Goal: Contribute content: Contribute content

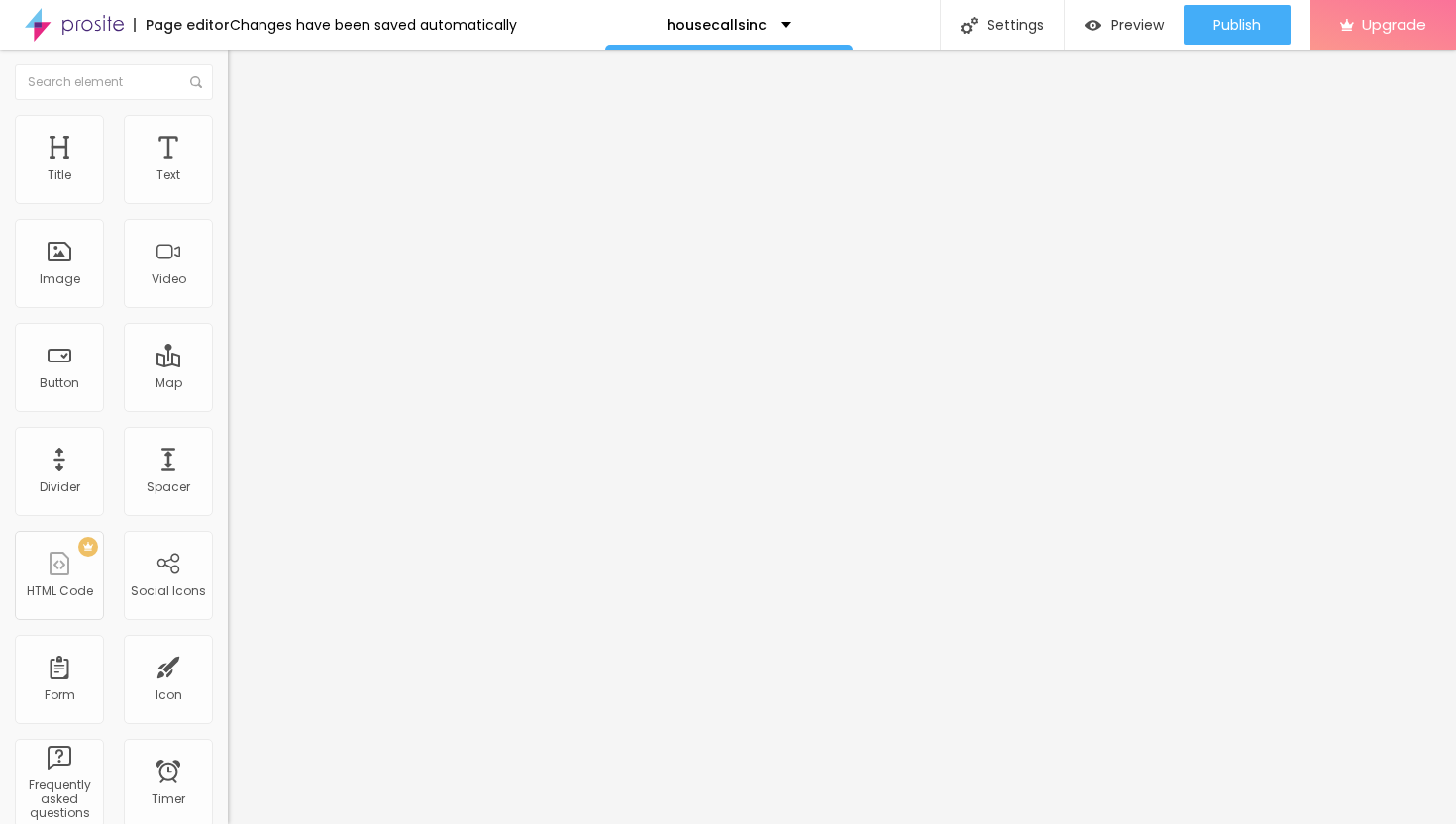
click at [228, 171] on span "Add image" at bounding box center [269, 162] width 81 height 17
click at [228, 124] on img at bounding box center [237, 124] width 18 height 18
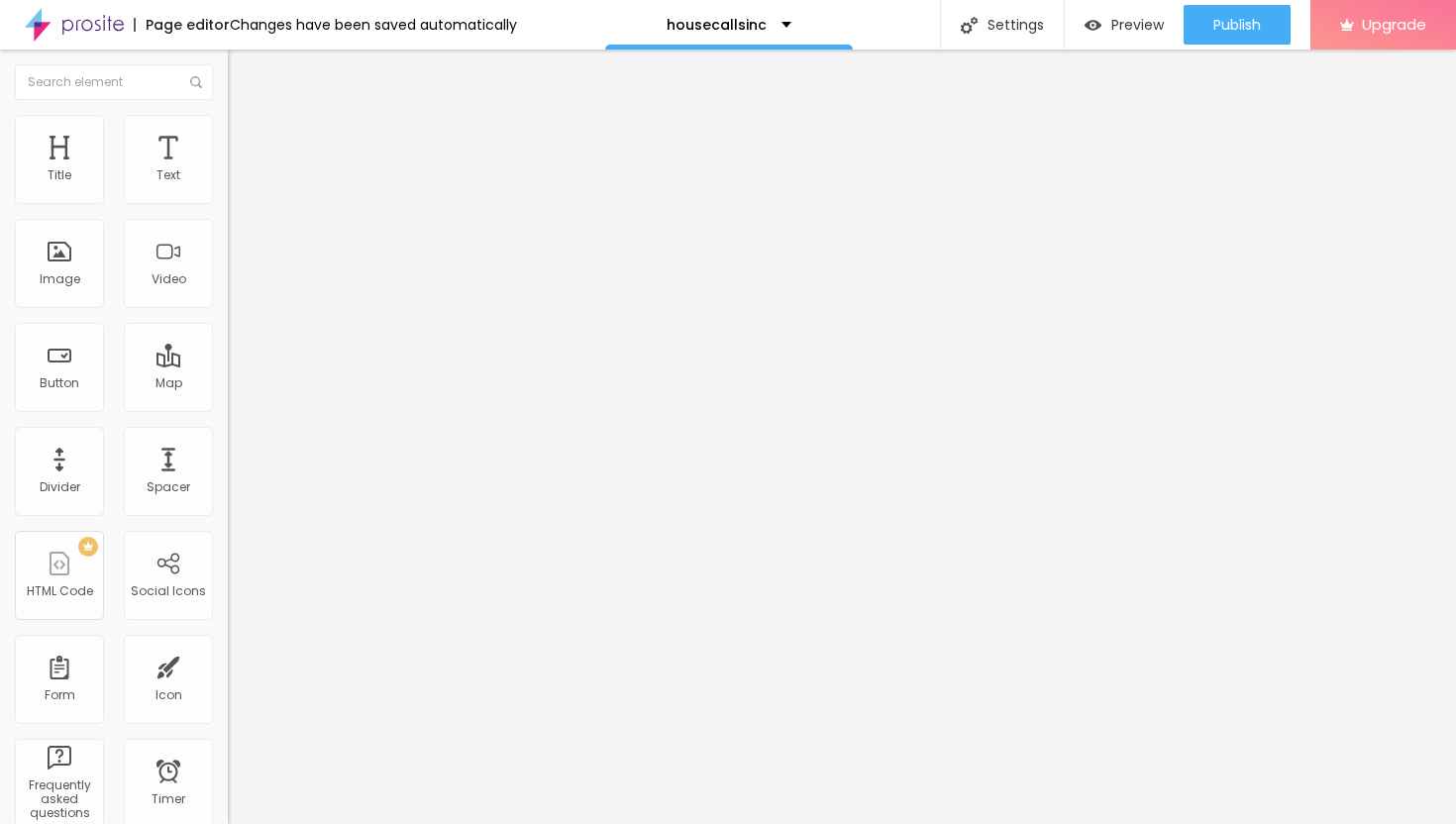
type input "40"
click at [228, 203] on input "range" at bounding box center [291, 195] width 128 height 16
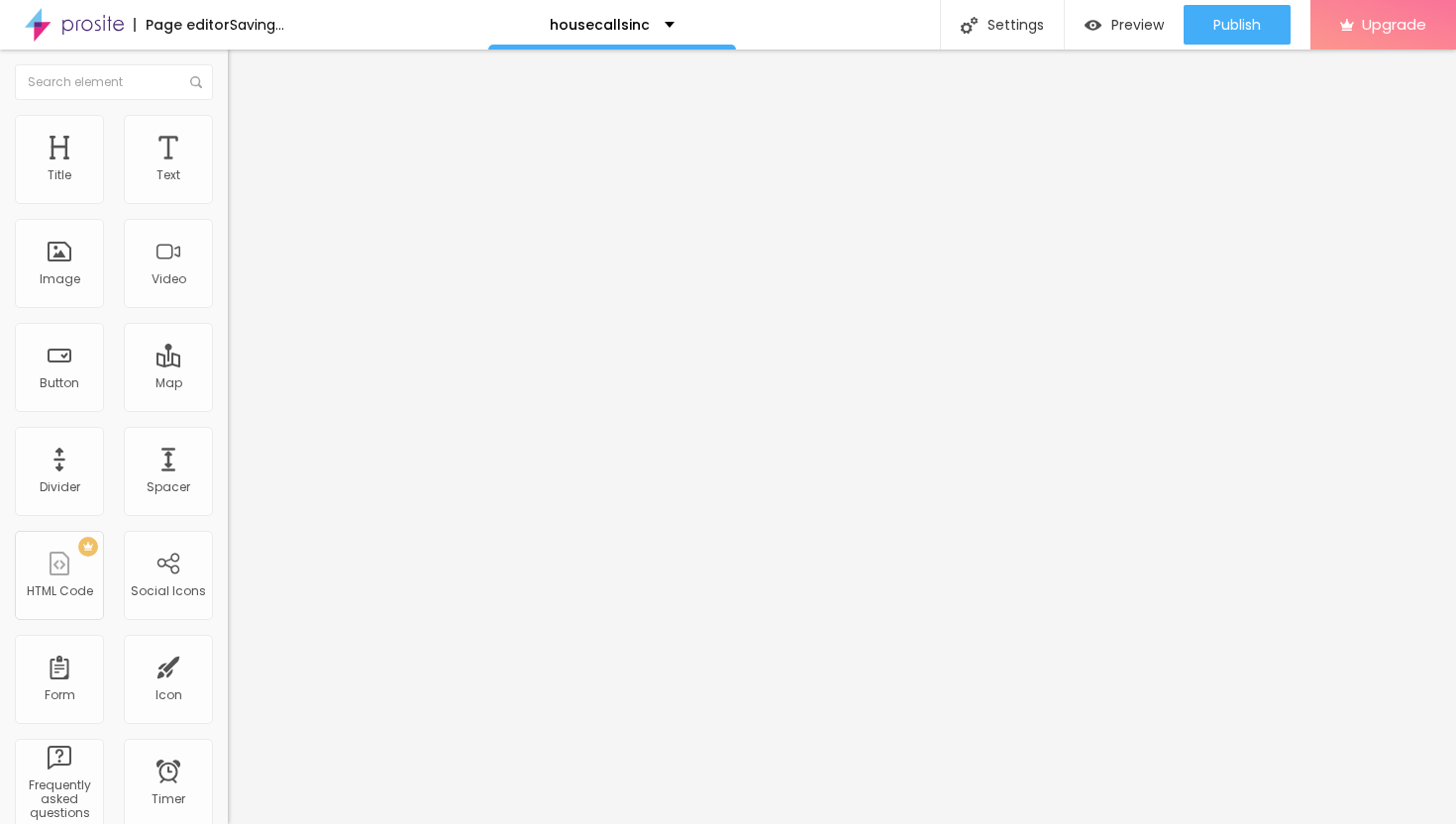
type input "25"
click at [228, 203] on input "range" at bounding box center [291, 195] width 128 height 16
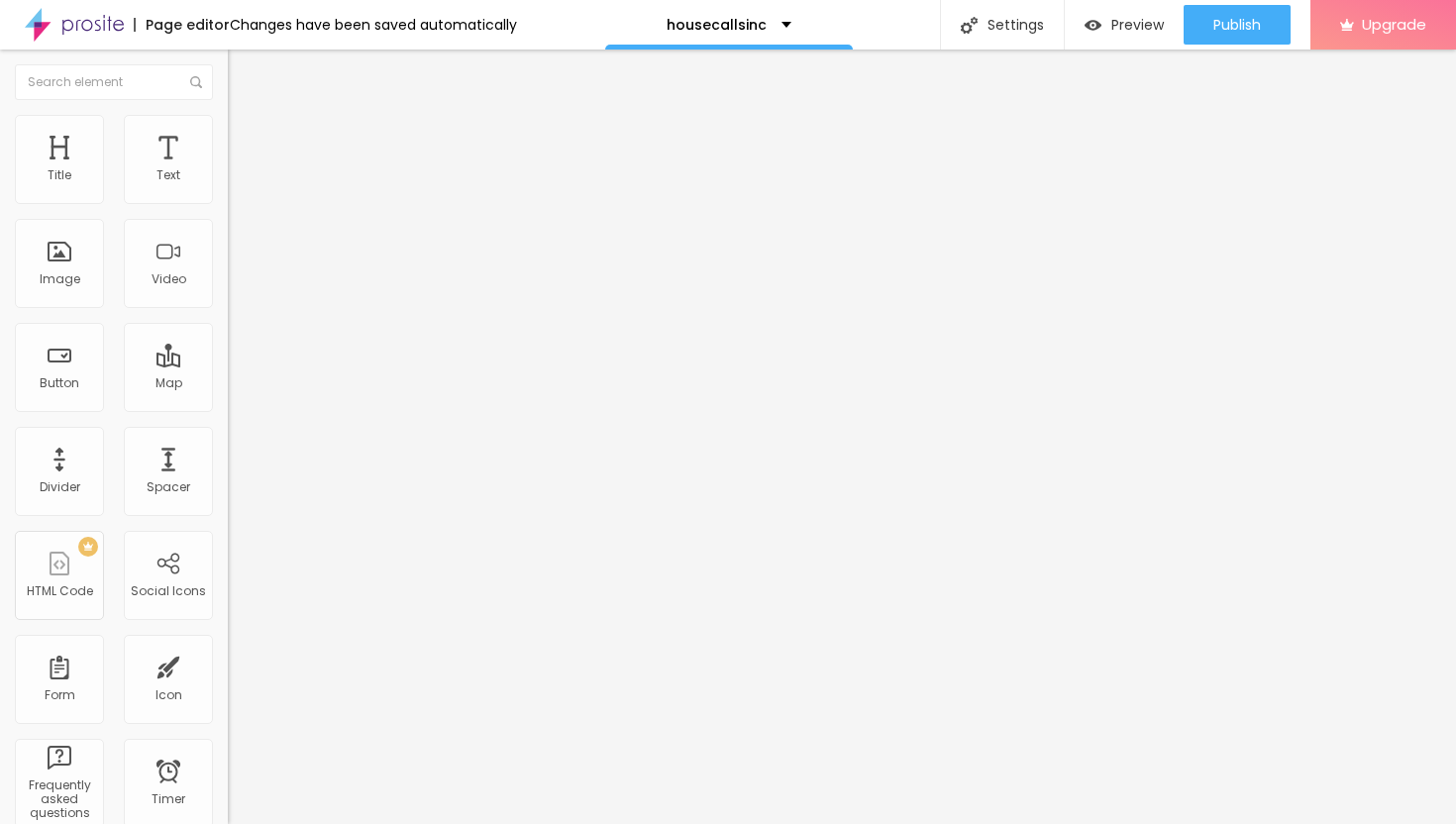
click at [228, 203] on input "range" at bounding box center [291, 195] width 128 height 16
type input "20"
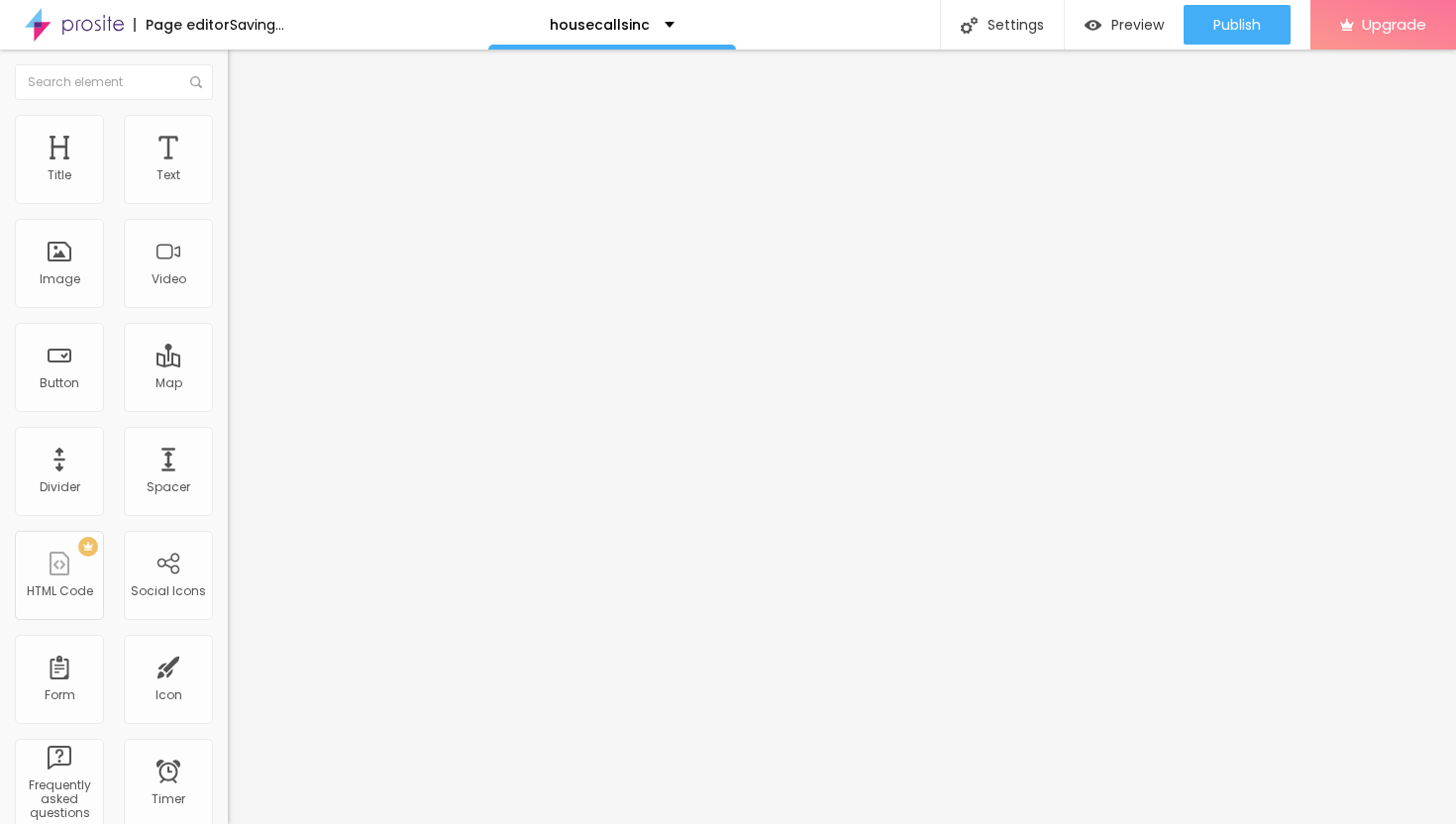
type input "20"
click at [228, 203] on input "range" at bounding box center [291, 195] width 128 height 16
click at [246, 117] on span "Content" at bounding box center [270, 108] width 49 height 17
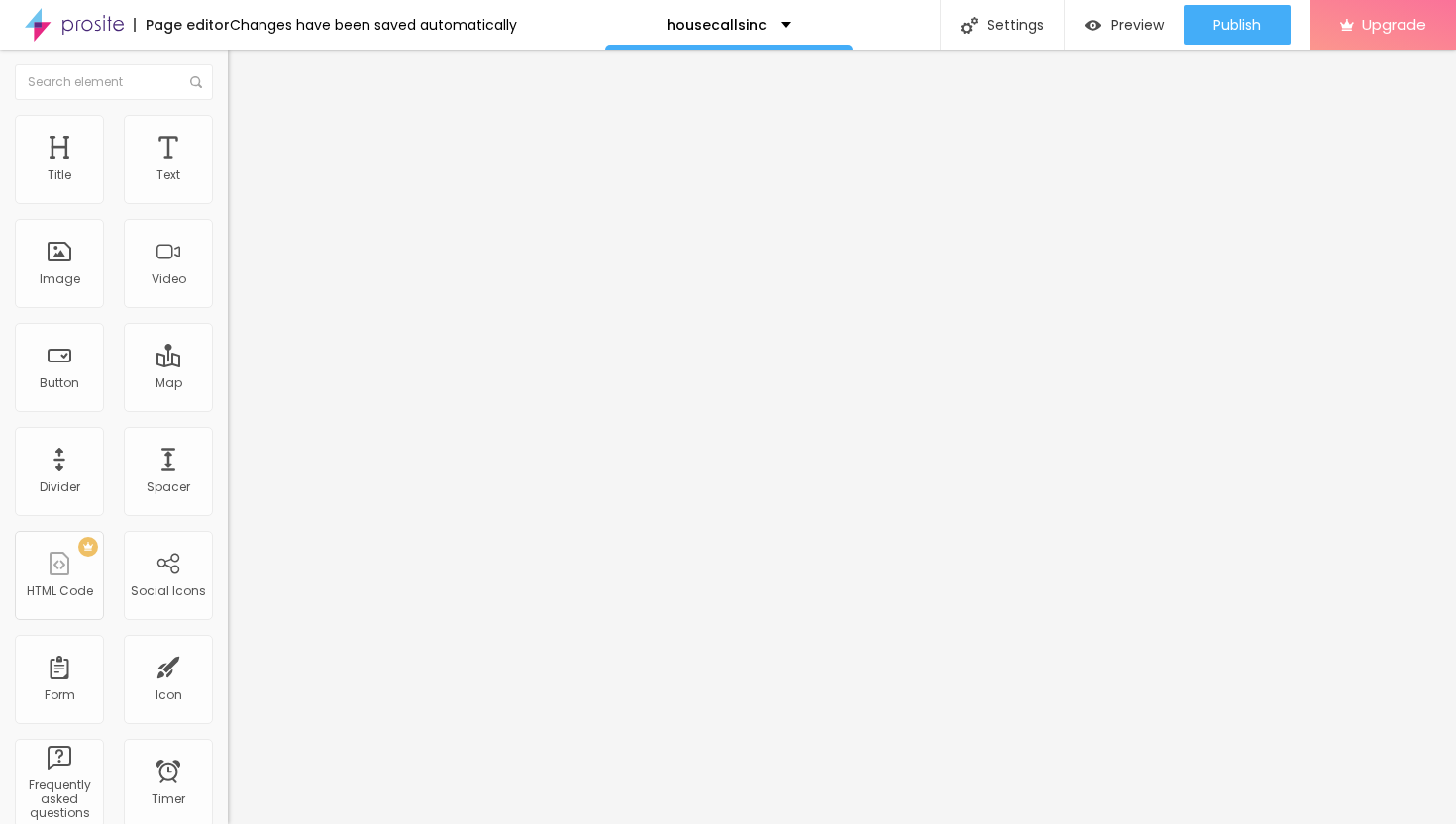
click at [246, 136] on span "Style" at bounding box center [260, 128] width 29 height 17
type input "25"
type input "20"
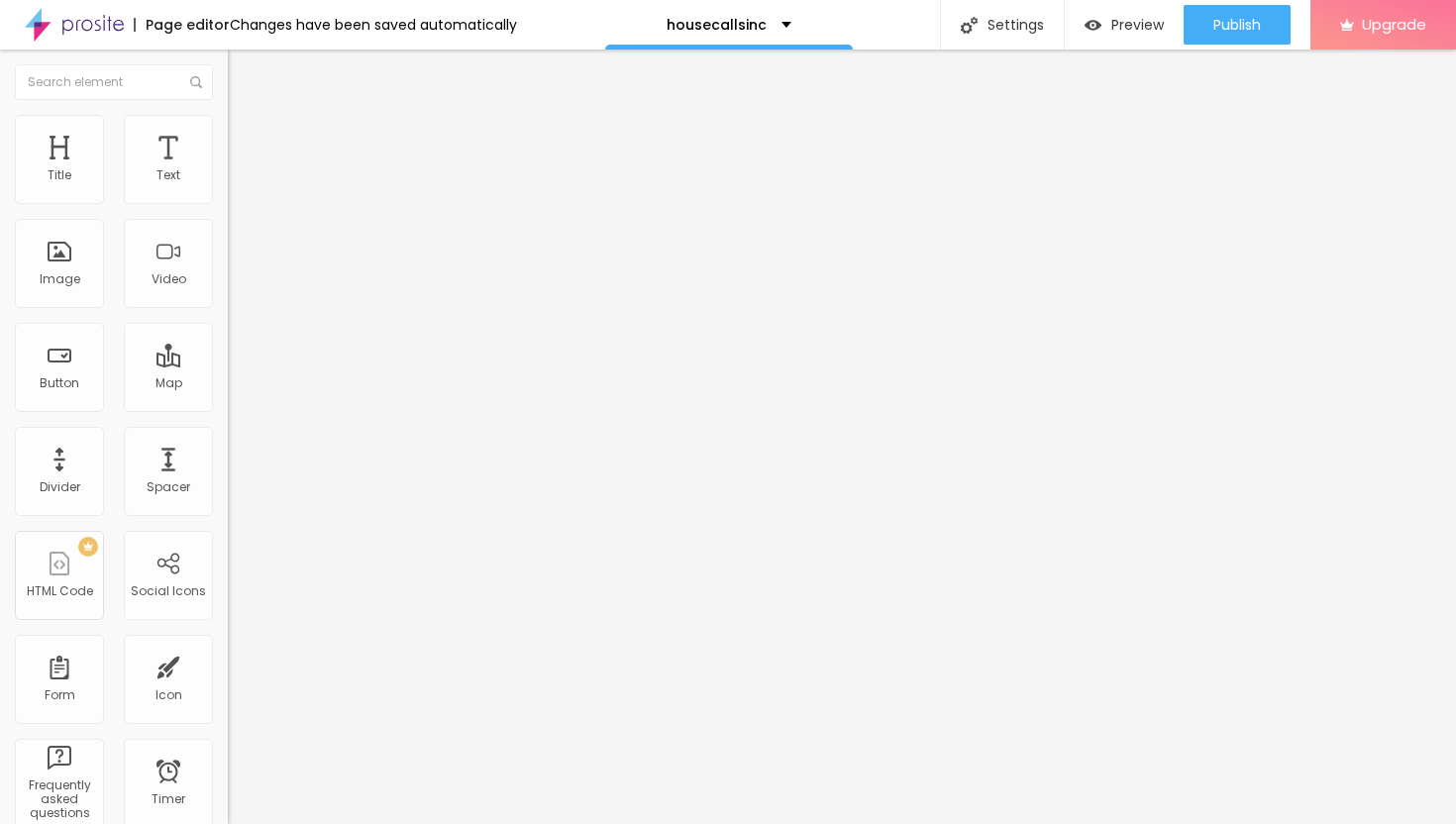
click at [228, 203] on input "range" at bounding box center [291, 195] width 128 height 16
click at [228, 135] on li "Advanced" at bounding box center [342, 145] width 228 height 20
type input "12"
type input "13"
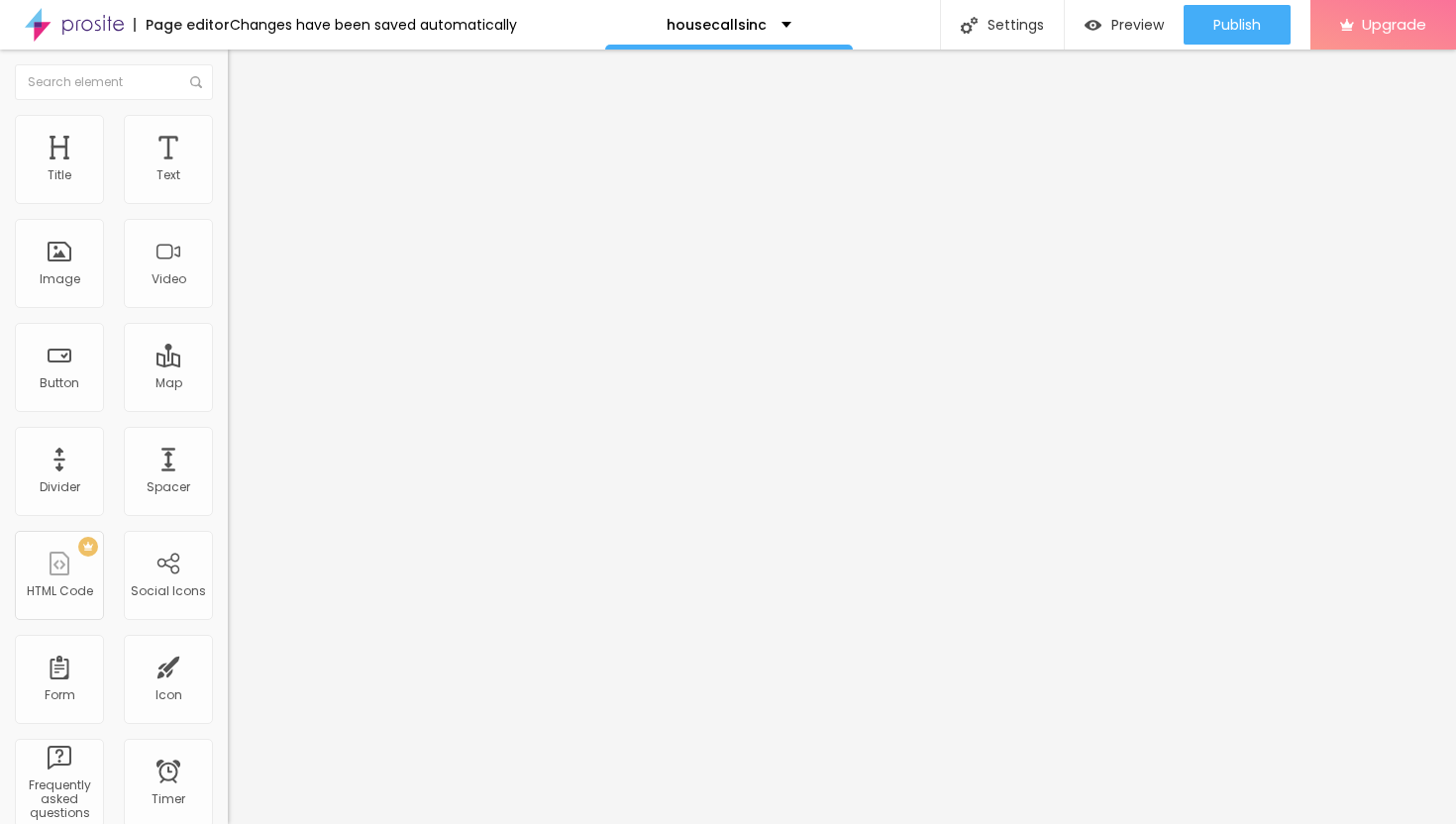
type input "13"
type input "14"
type input "15"
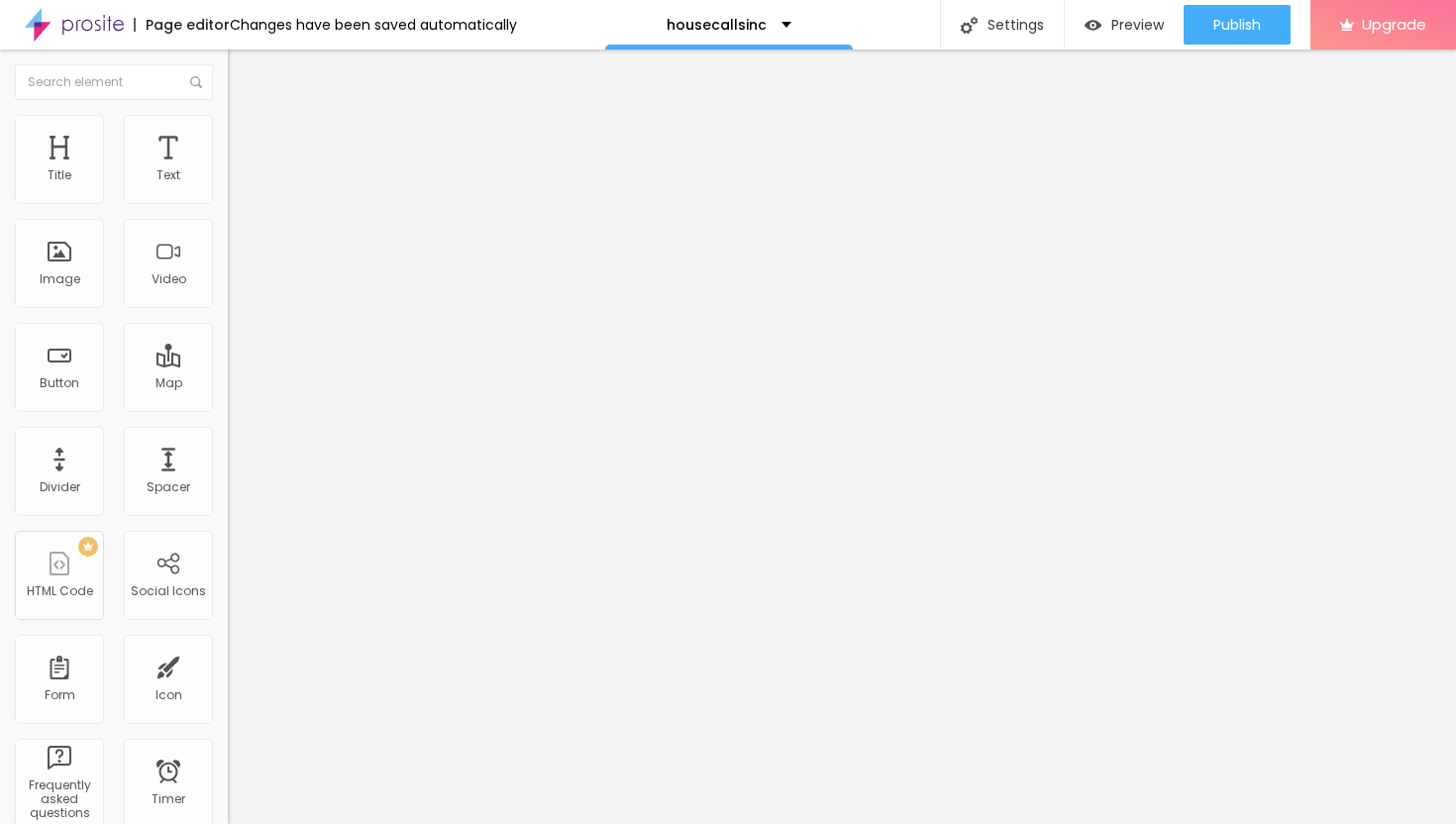
type input "17"
type input "18"
type input "19"
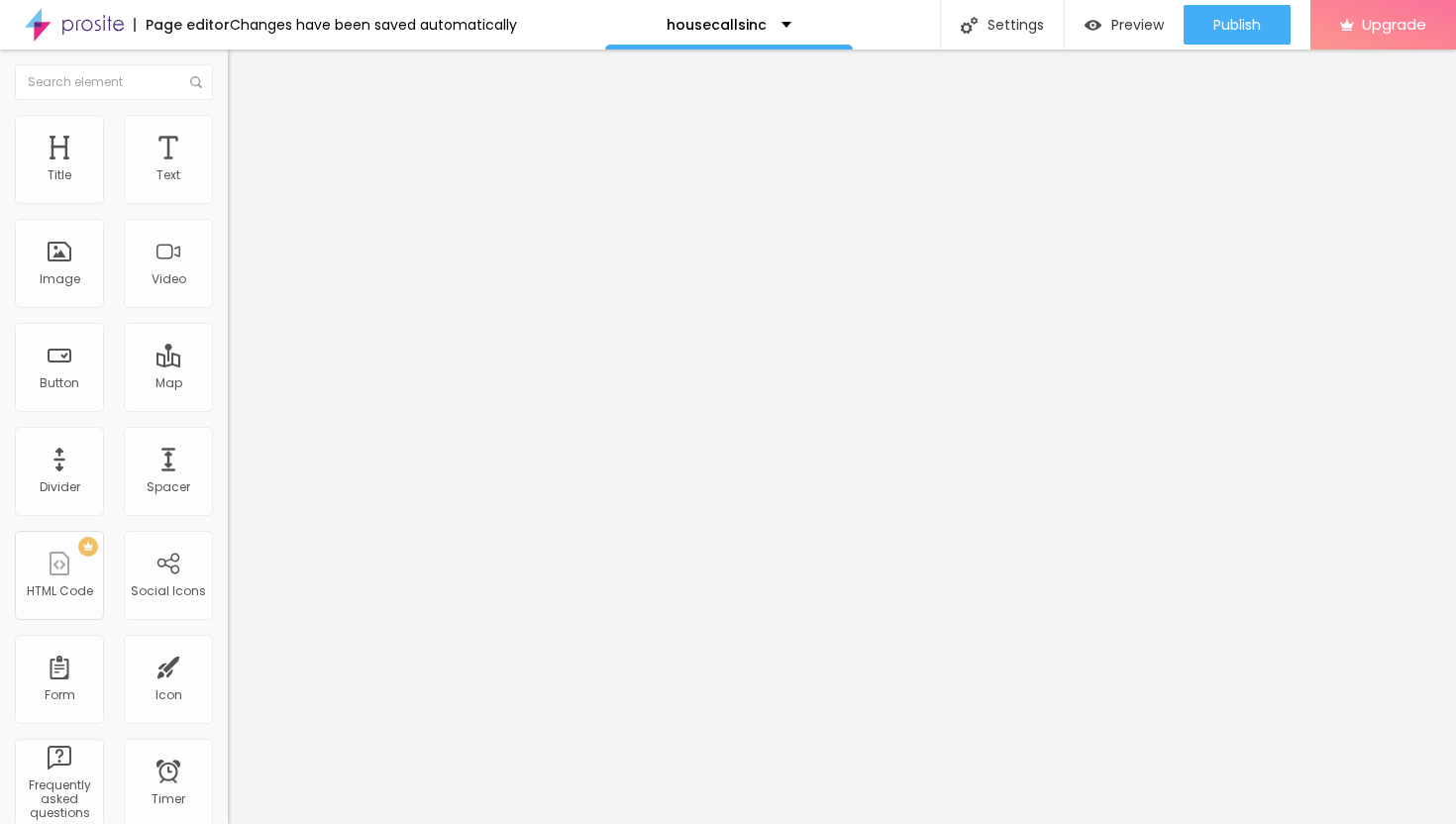
type input "19"
type input "20"
type input "21"
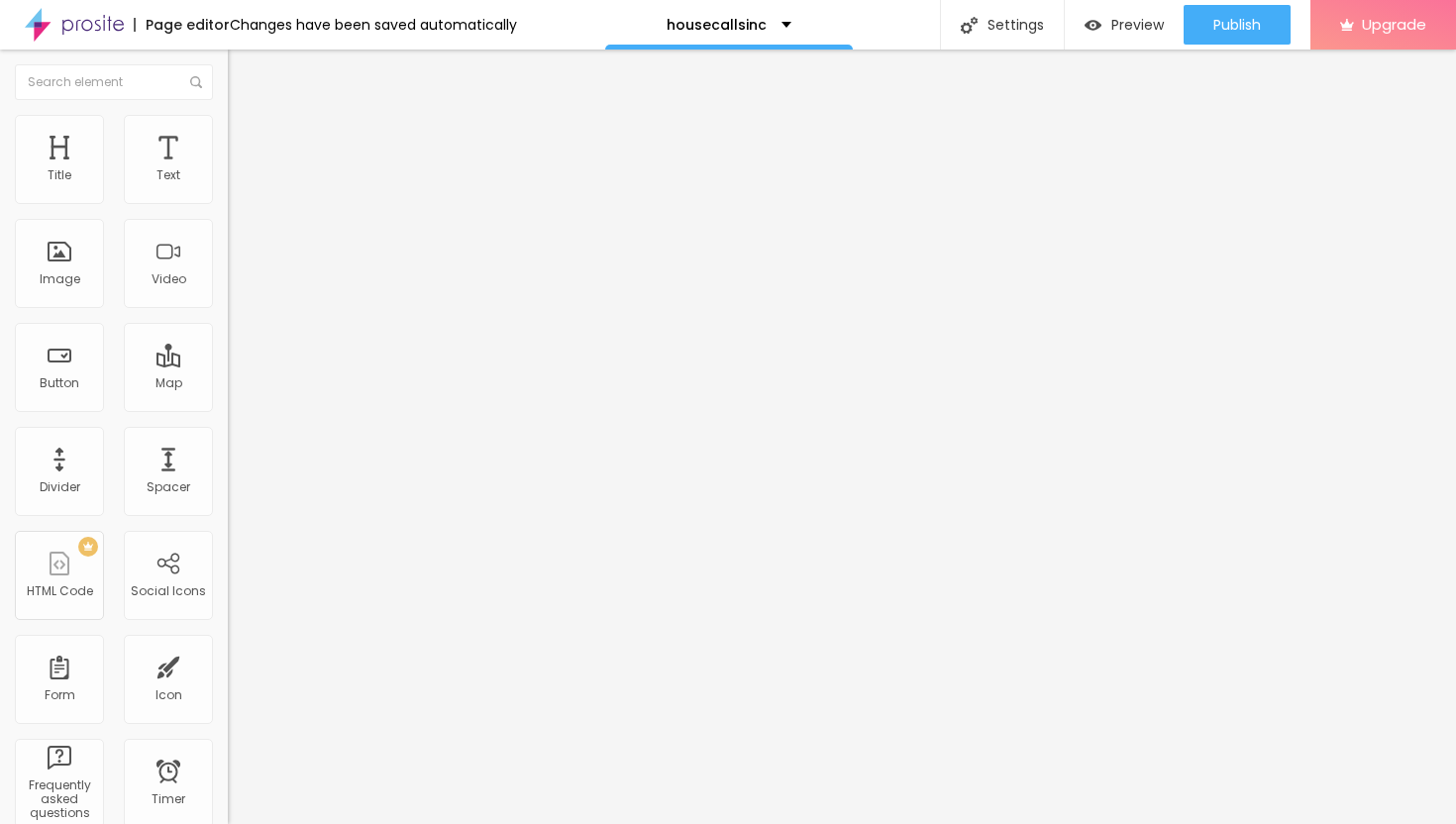
type input "22"
type input "23"
type input "24"
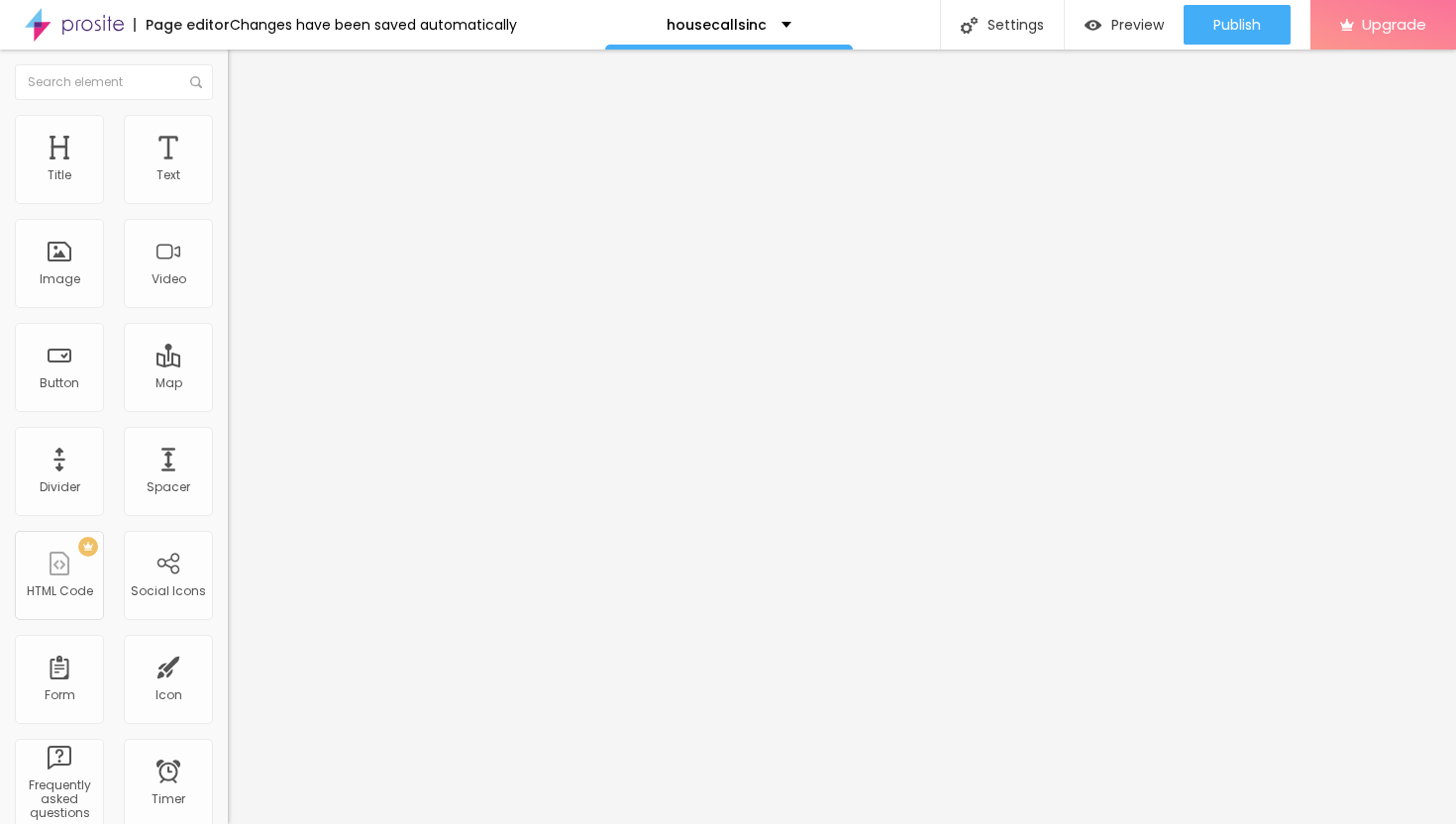
type input "24"
type input "25"
type input "26"
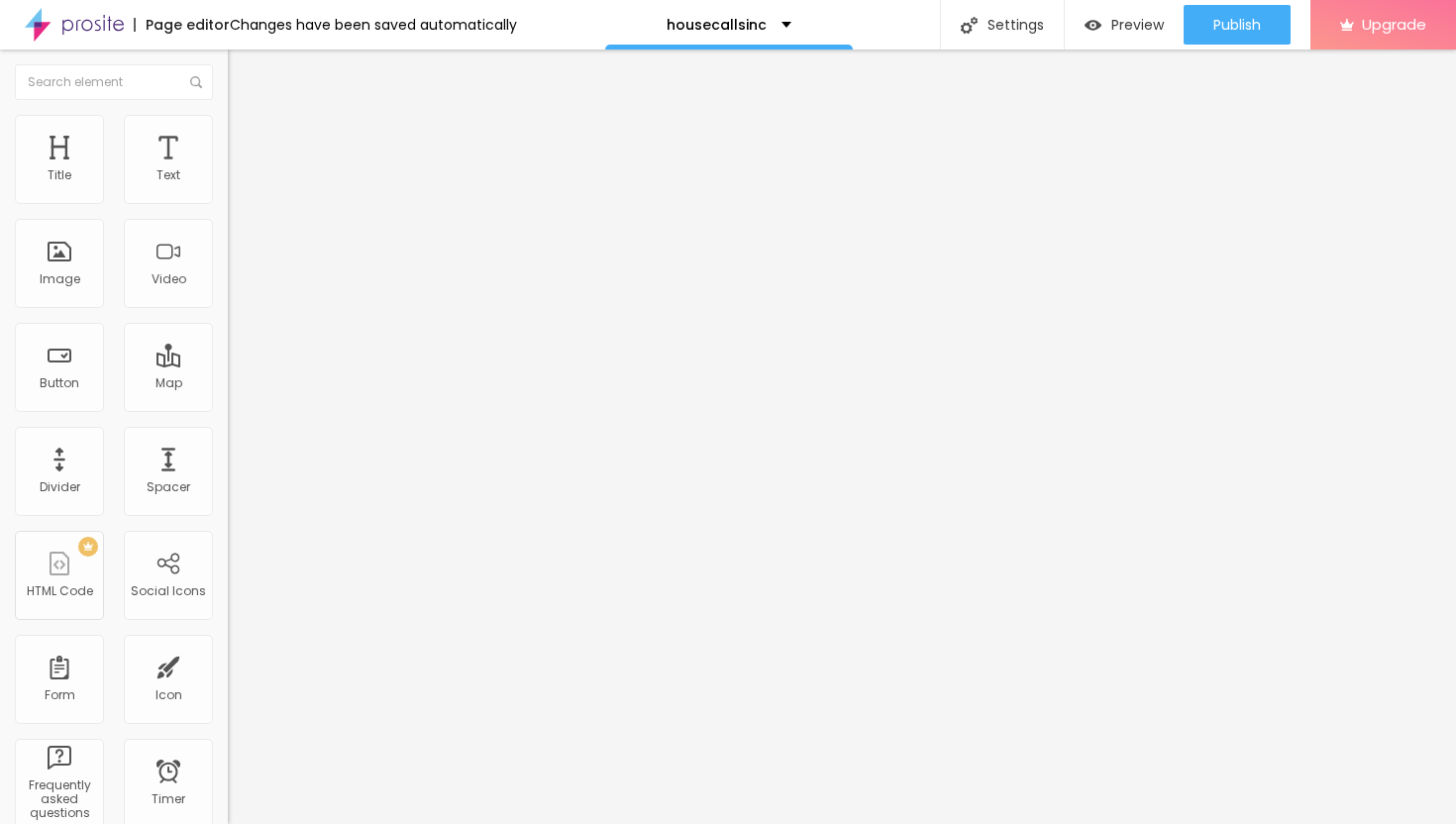
type input "27"
type input "28"
type input "29"
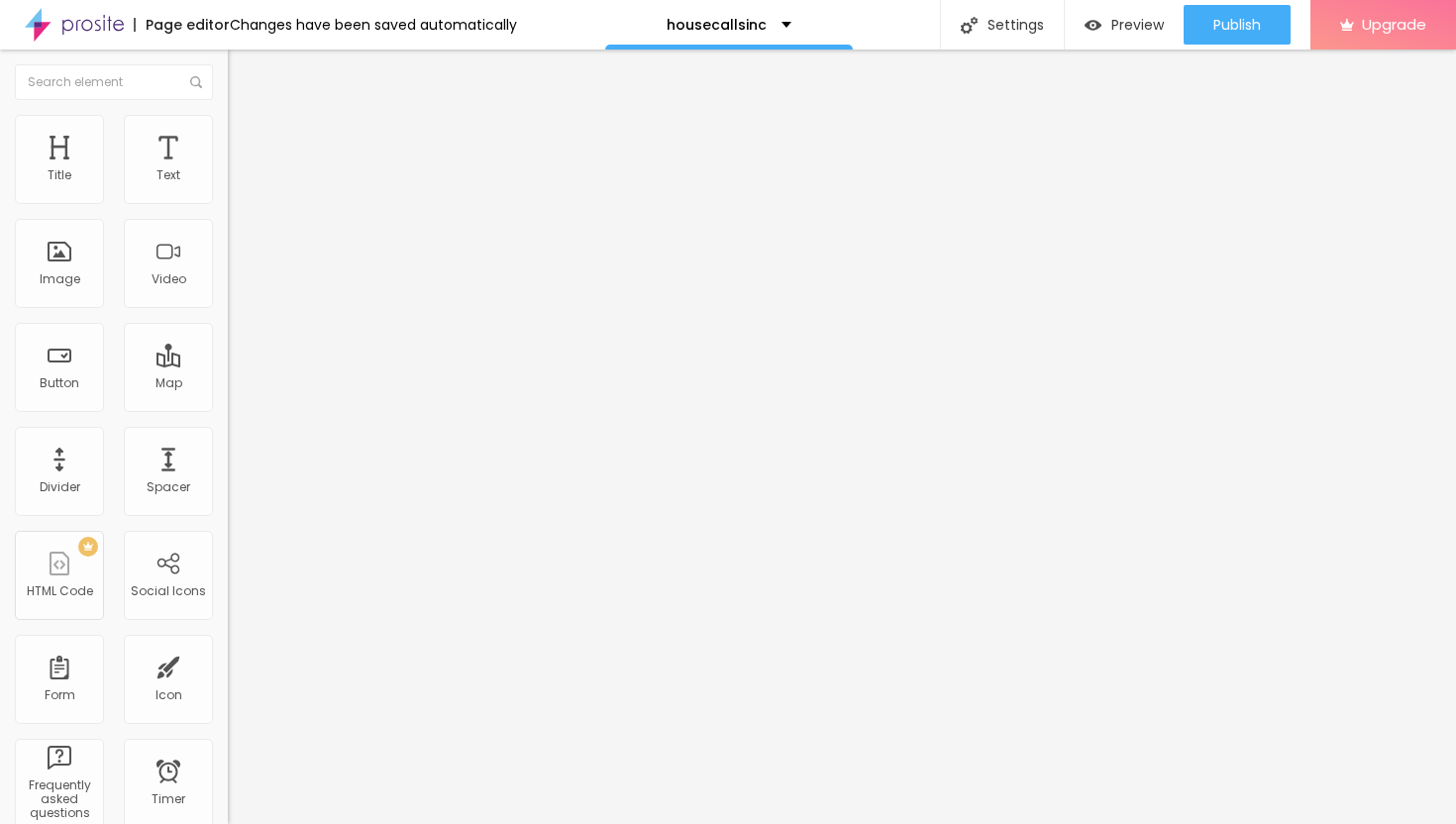
type input "29"
drag, startPoint x: 60, startPoint y: 191, endPoint x: 81, endPoint y: 193, distance: 21.1
type input "29"
click at [228, 385] on input "range" at bounding box center [291, 393] width 128 height 16
click at [238, 182] on icon "button" at bounding box center [242, 178] width 8 height 8
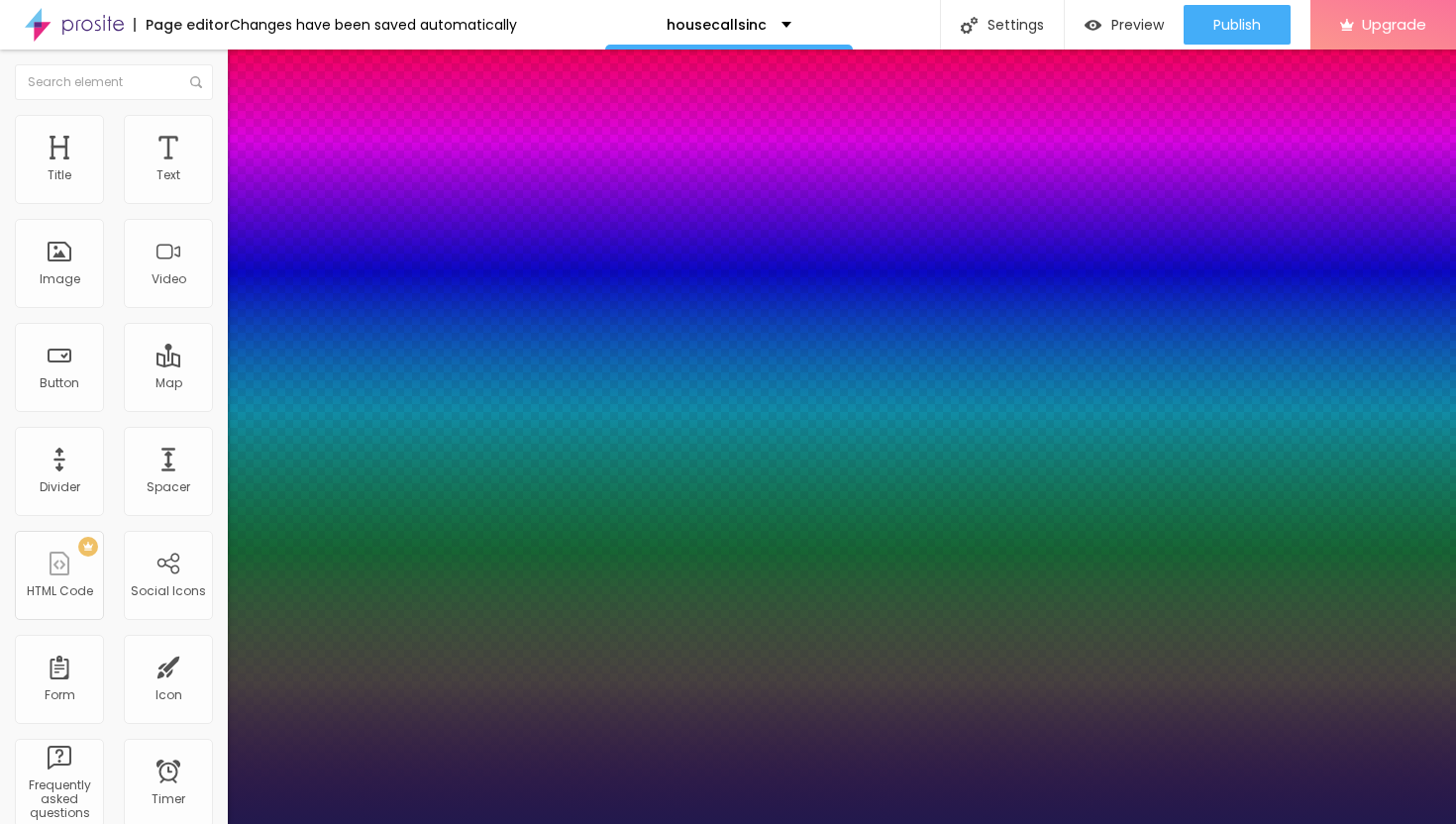
type input "1"
type input "14"
type input "1"
type input "15"
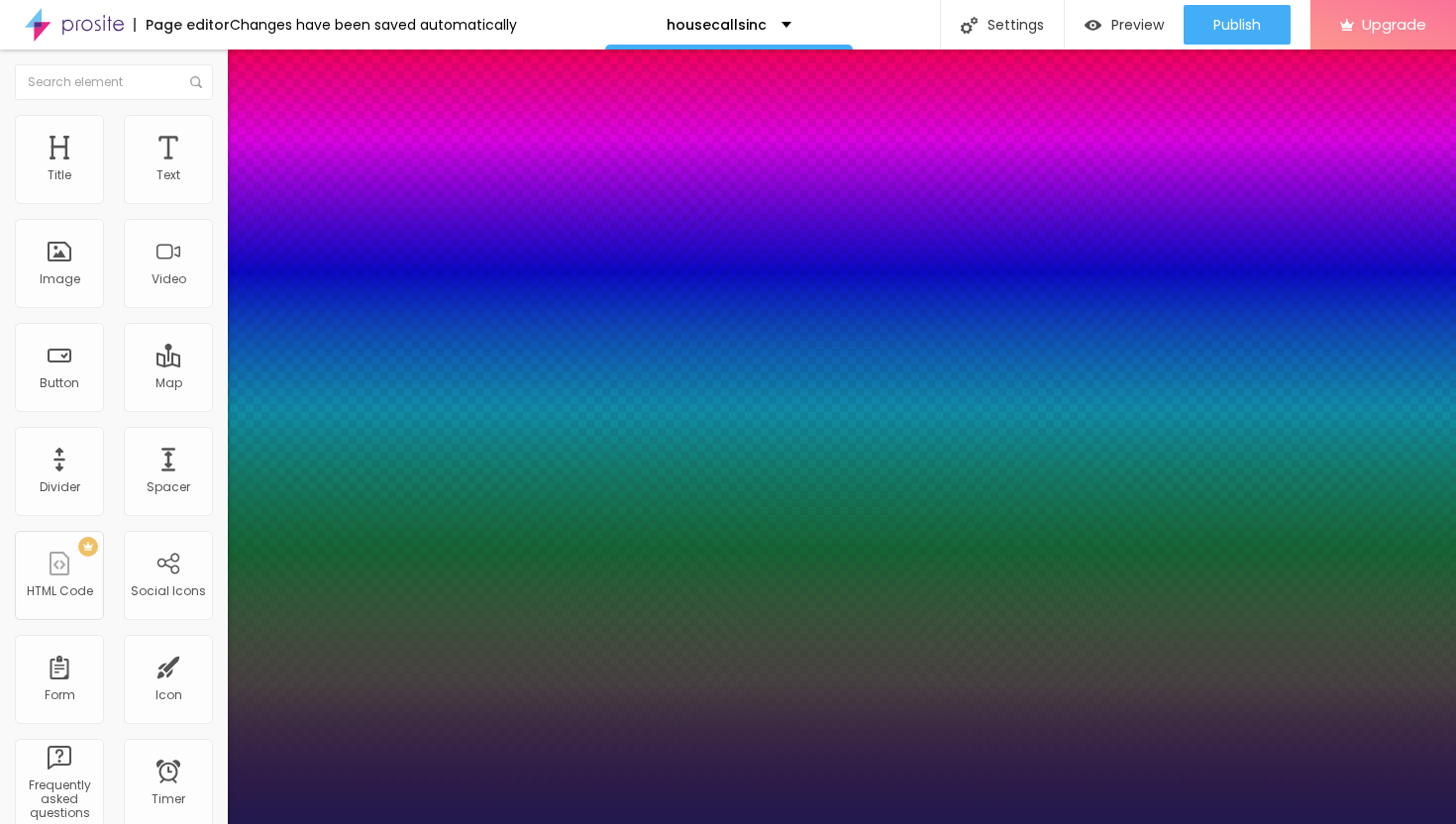
type input "15"
type input "1"
type input "16"
type input "1"
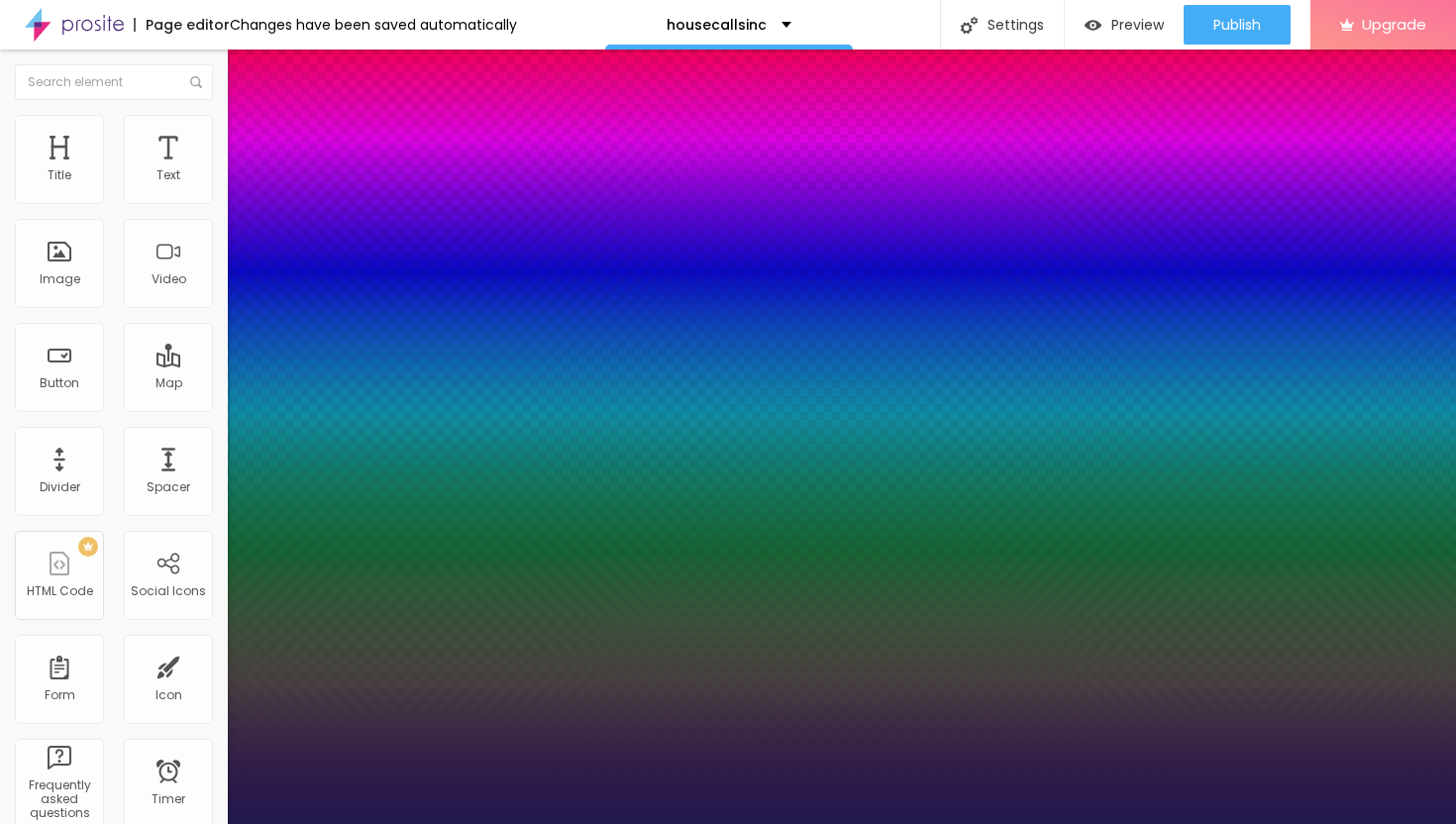
type input "17"
type input "1"
type input "18"
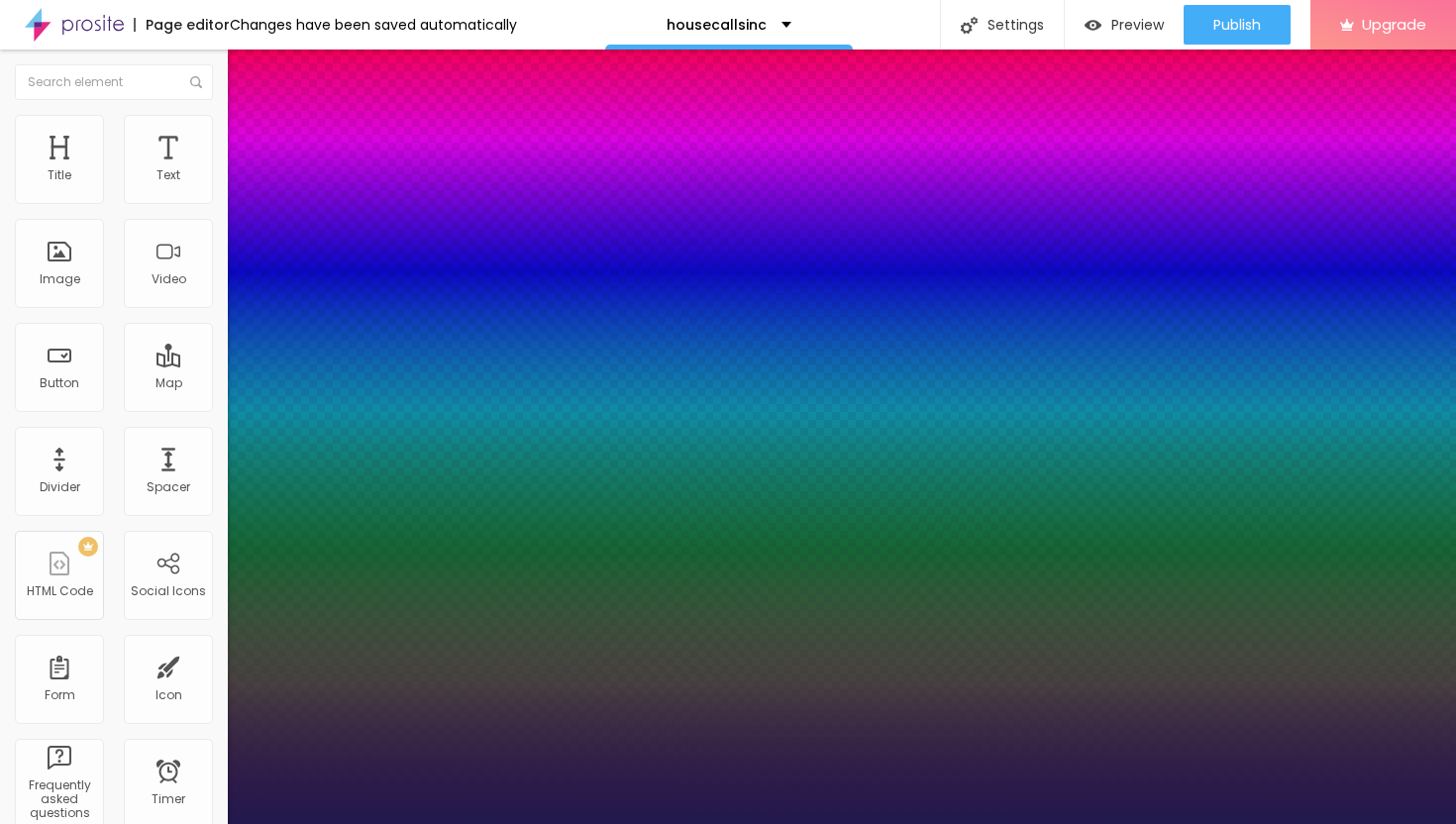
type input "1"
type input "19"
type input "1"
type input "20"
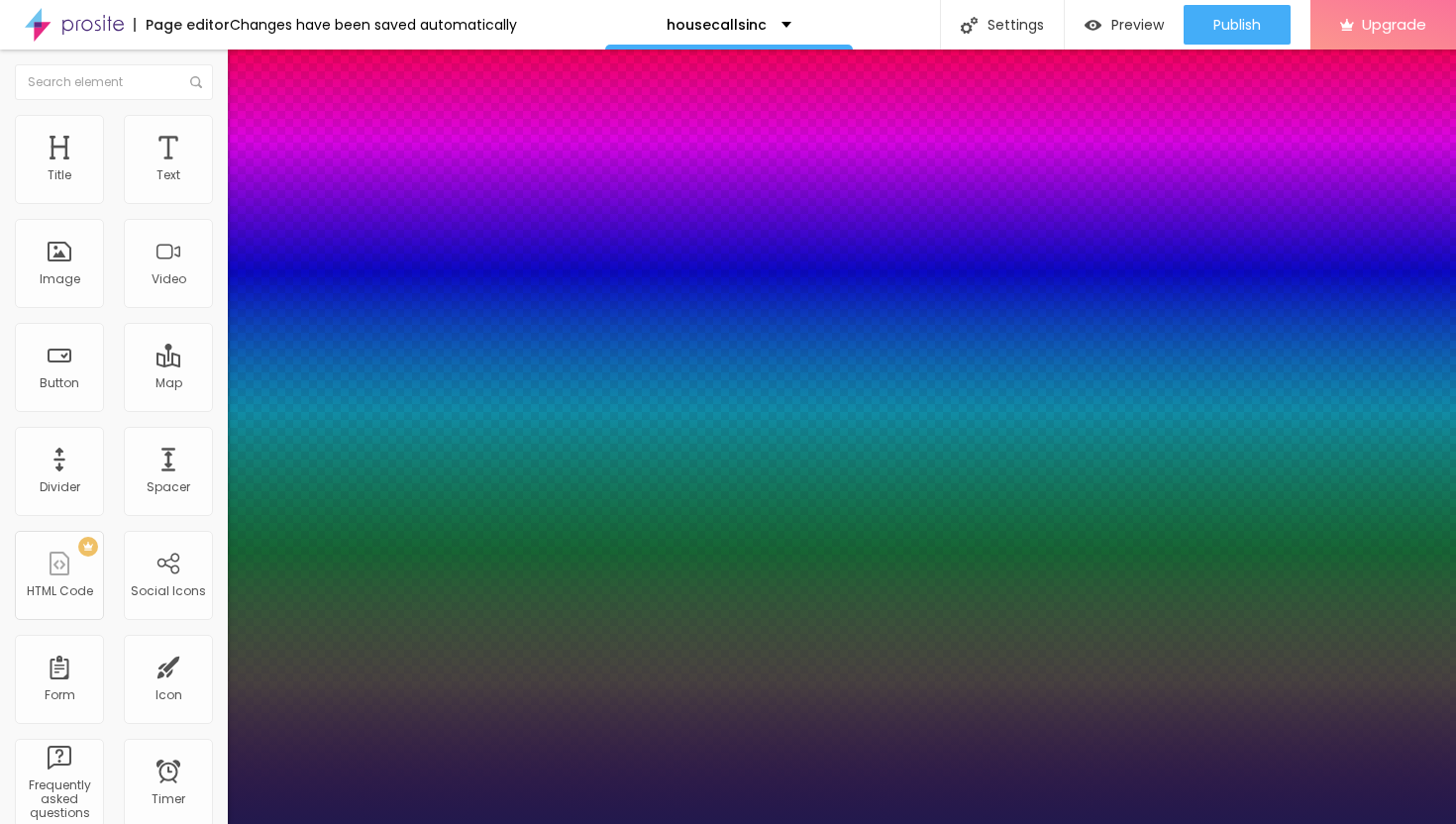
type input "20"
type input "1"
type input "21"
type input "1"
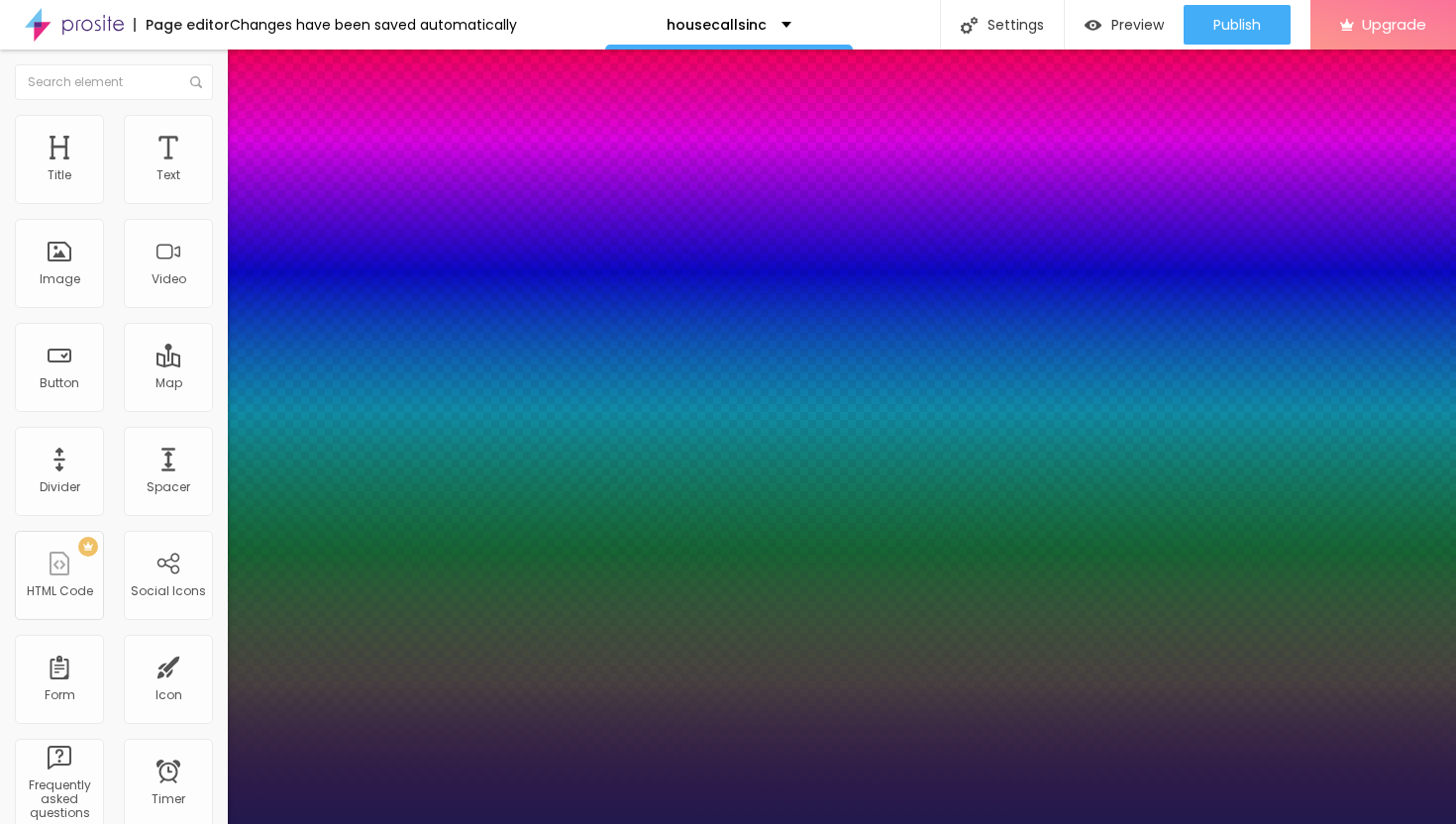
type input "22"
type input "1"
type input "23"
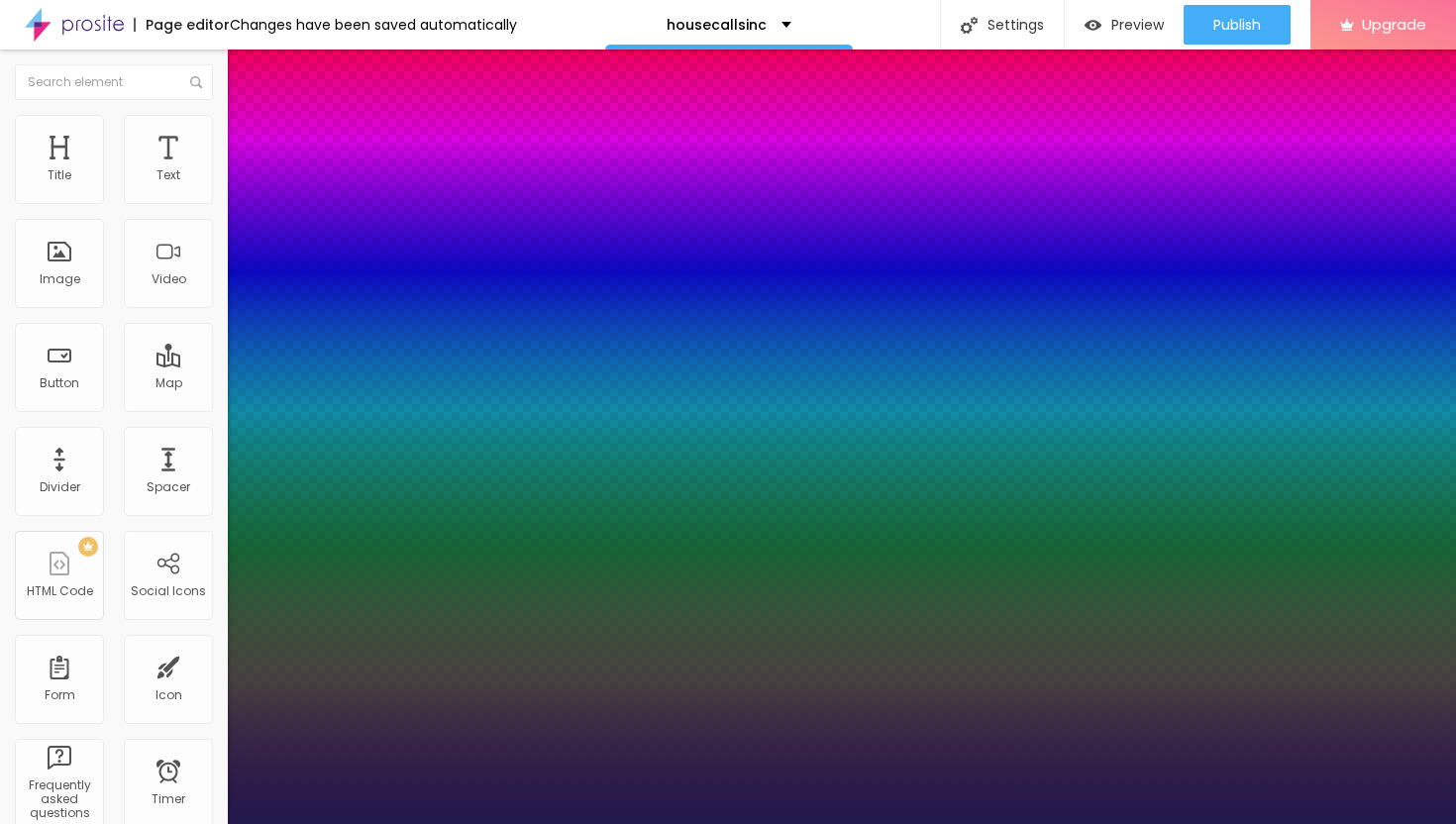
type input "1"
type input "24"
type input "1"
type input "25"
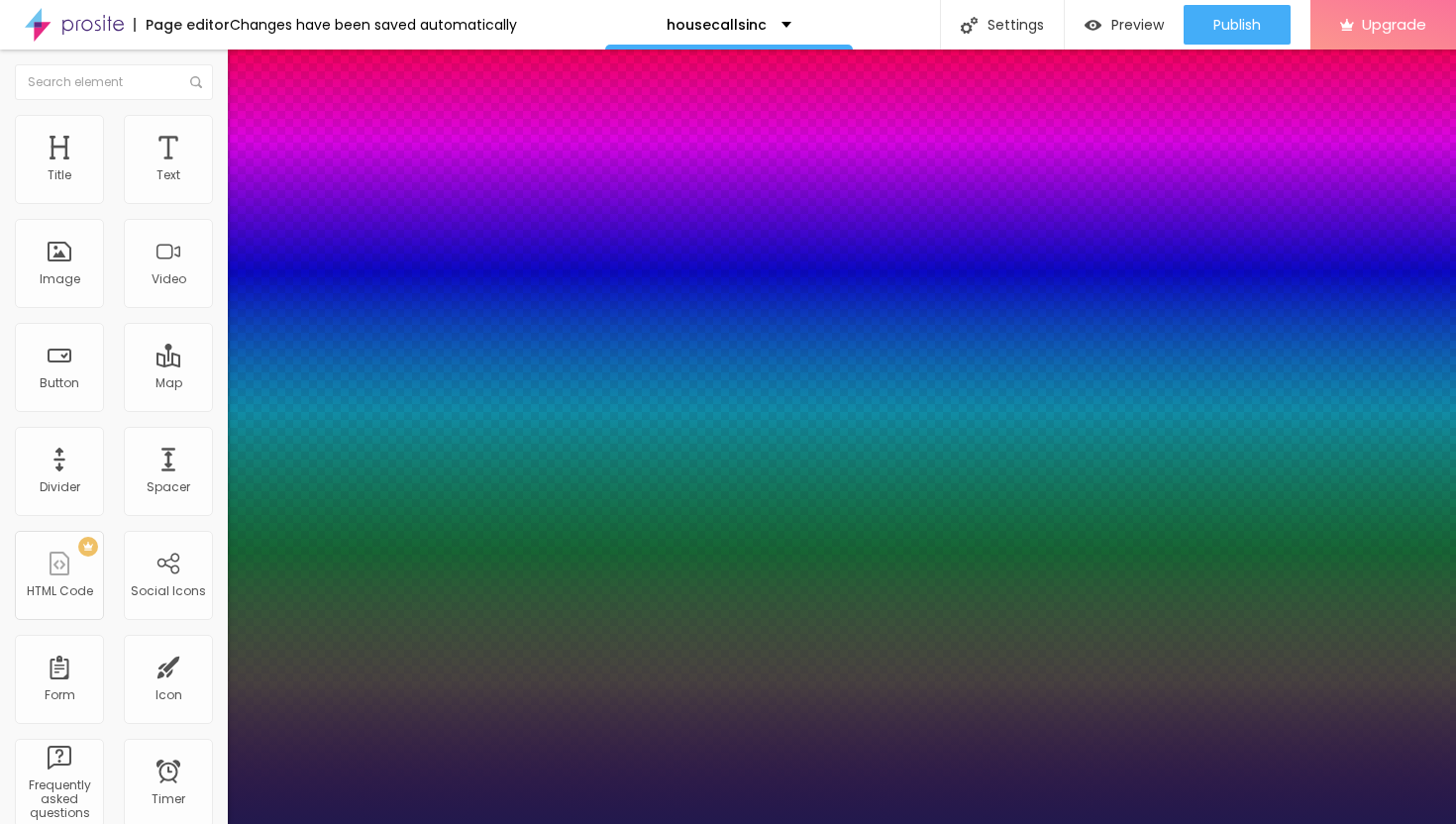
type input "25"
type input "1"
type input "26"
type input "1"
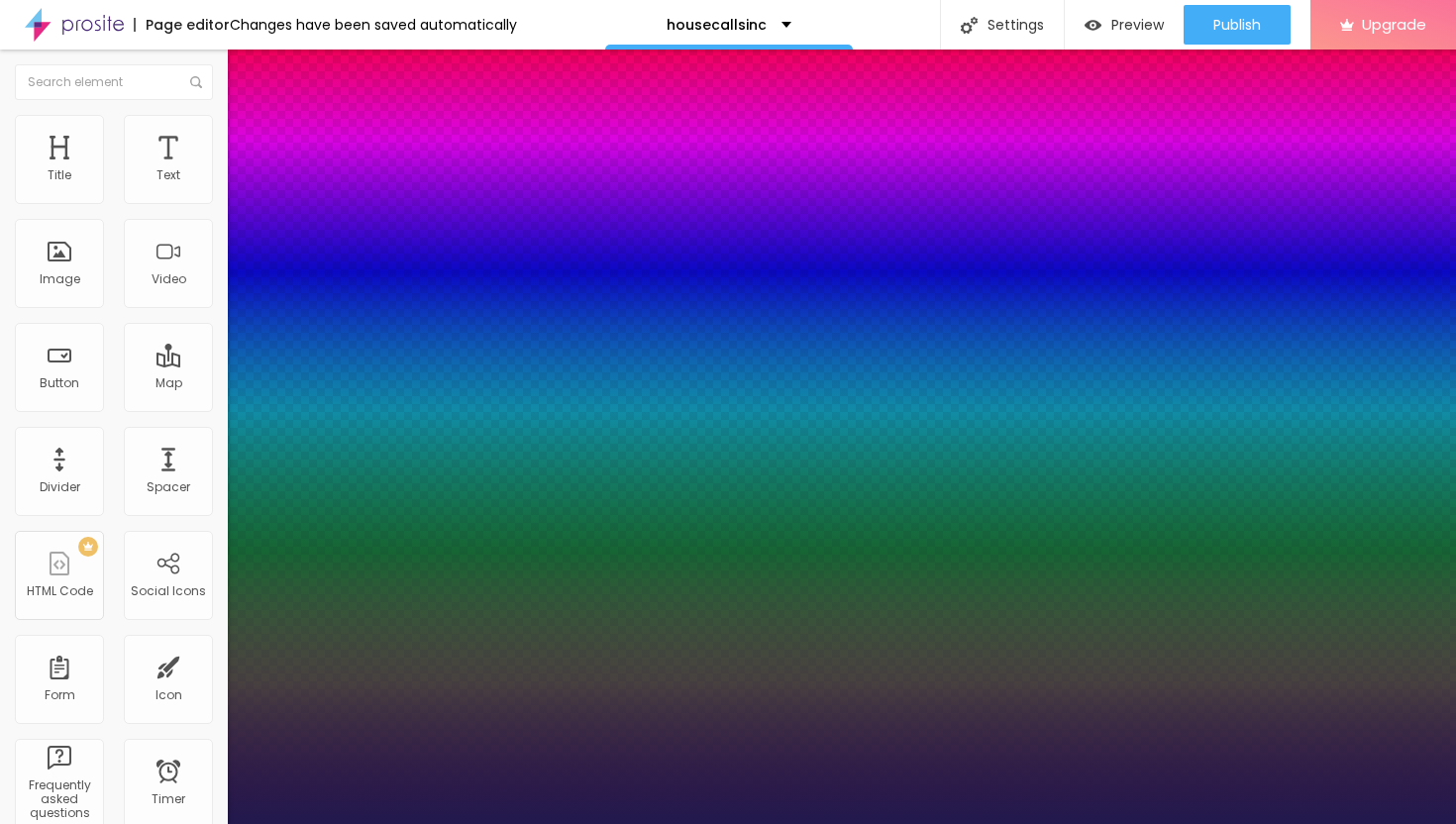
type input "27"
type input "1"
type input "28"
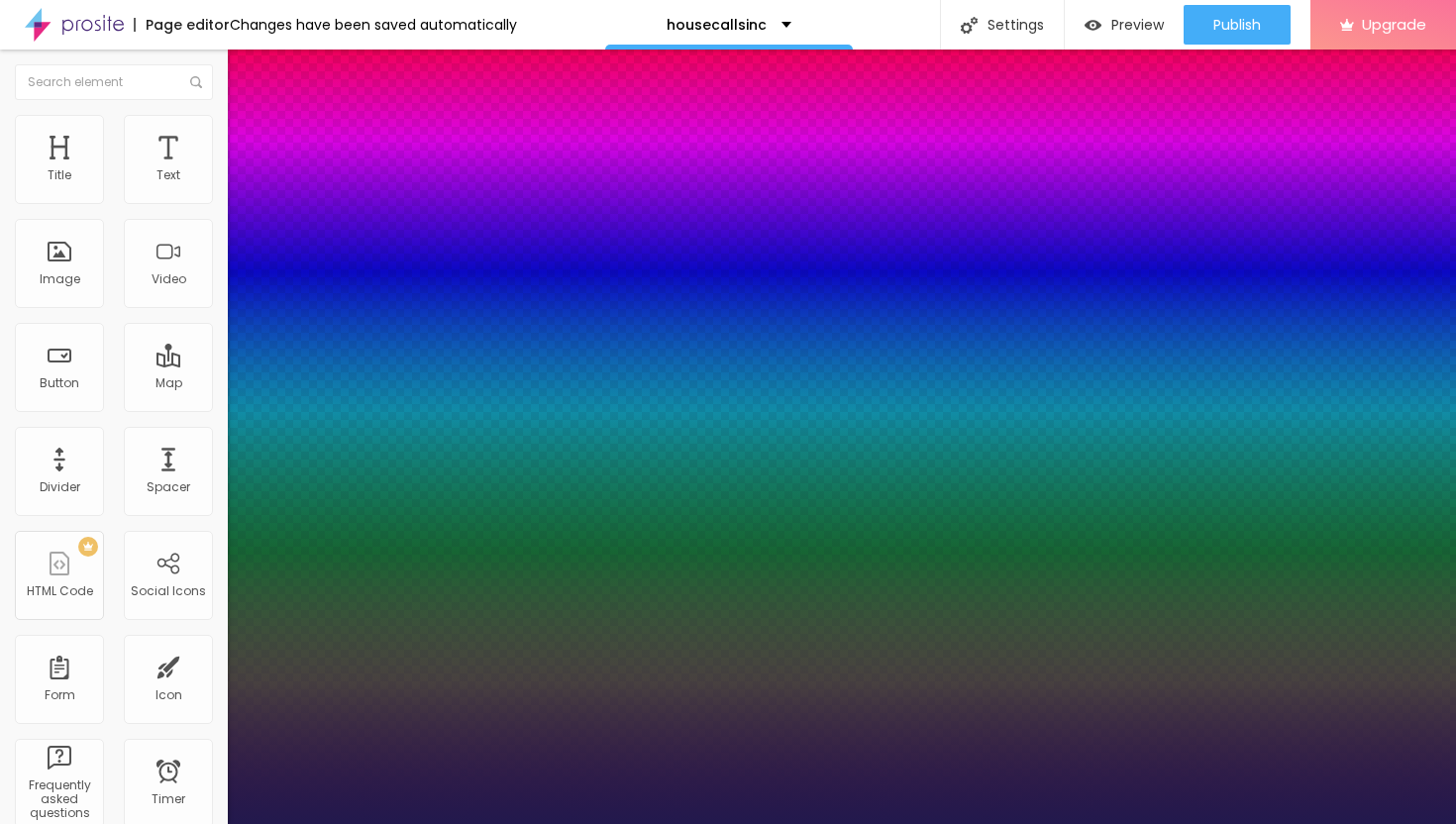
type input "1"
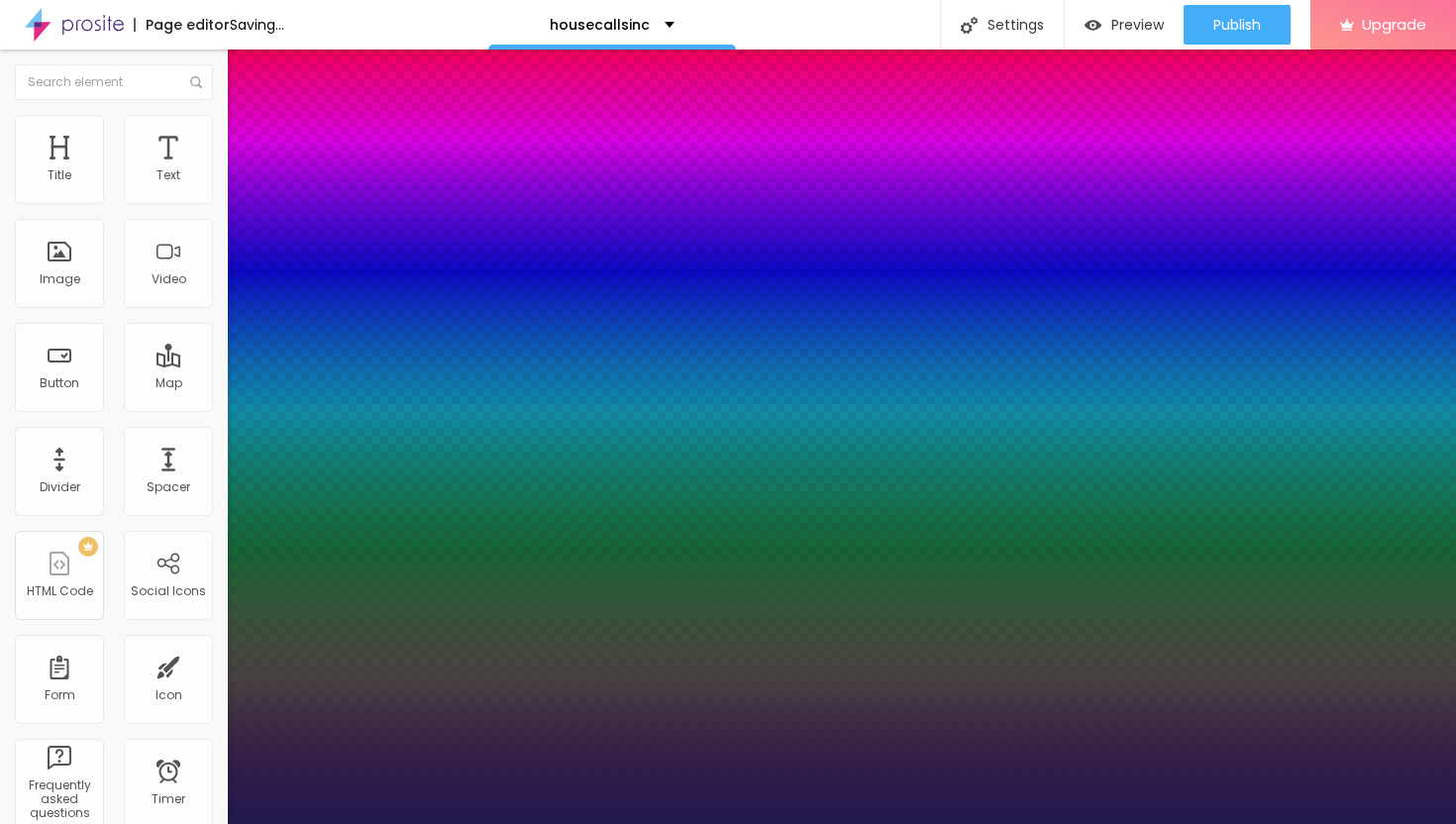
drag, startPoint x: 264, startPoint y: 333, endPoint x: 285, endPoint y: 334, distance: 21.0
type input "28"
type input "1"
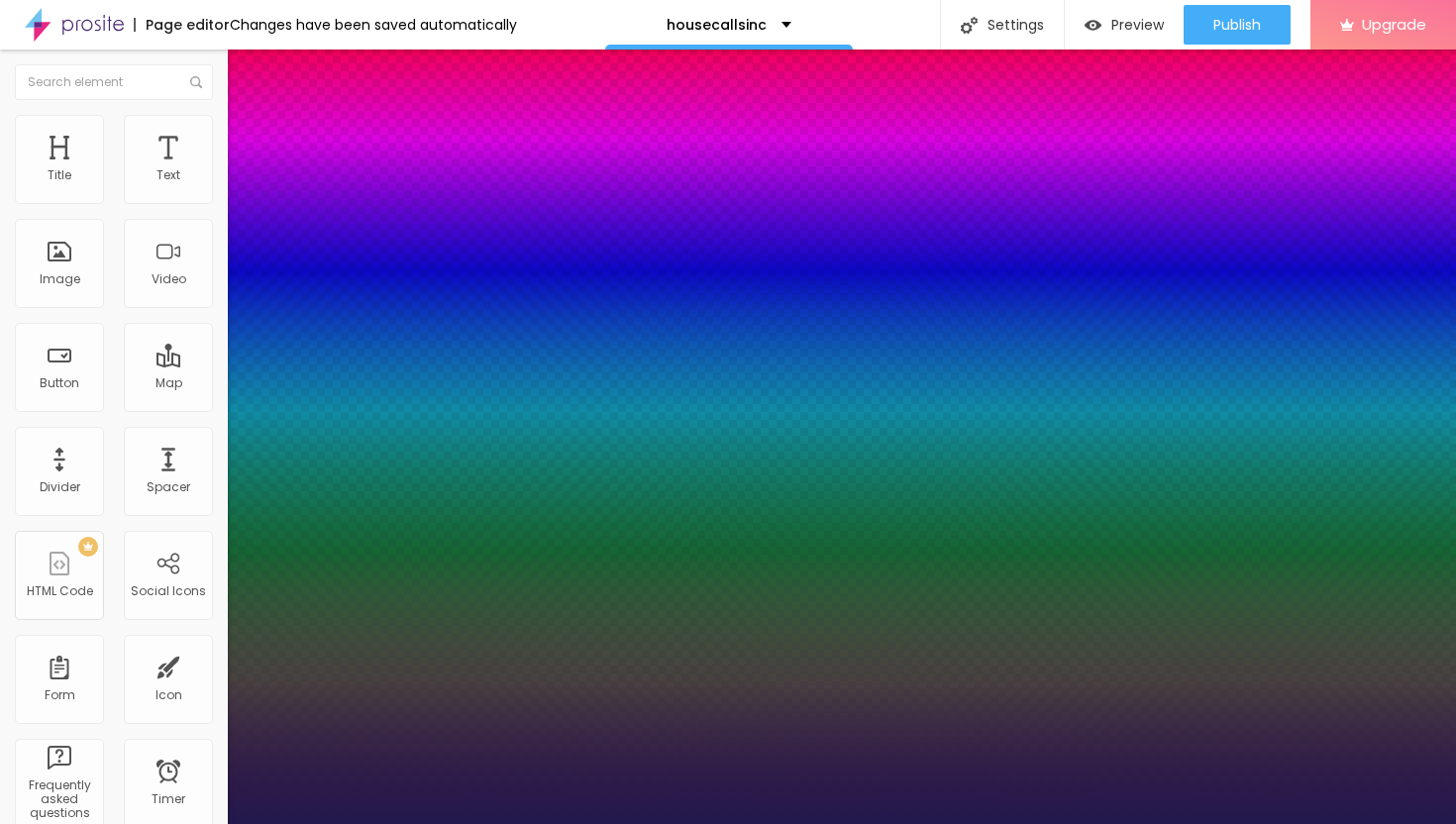
click at [799, 823] on div at bounding box center [728, 824] width 1456 height 0
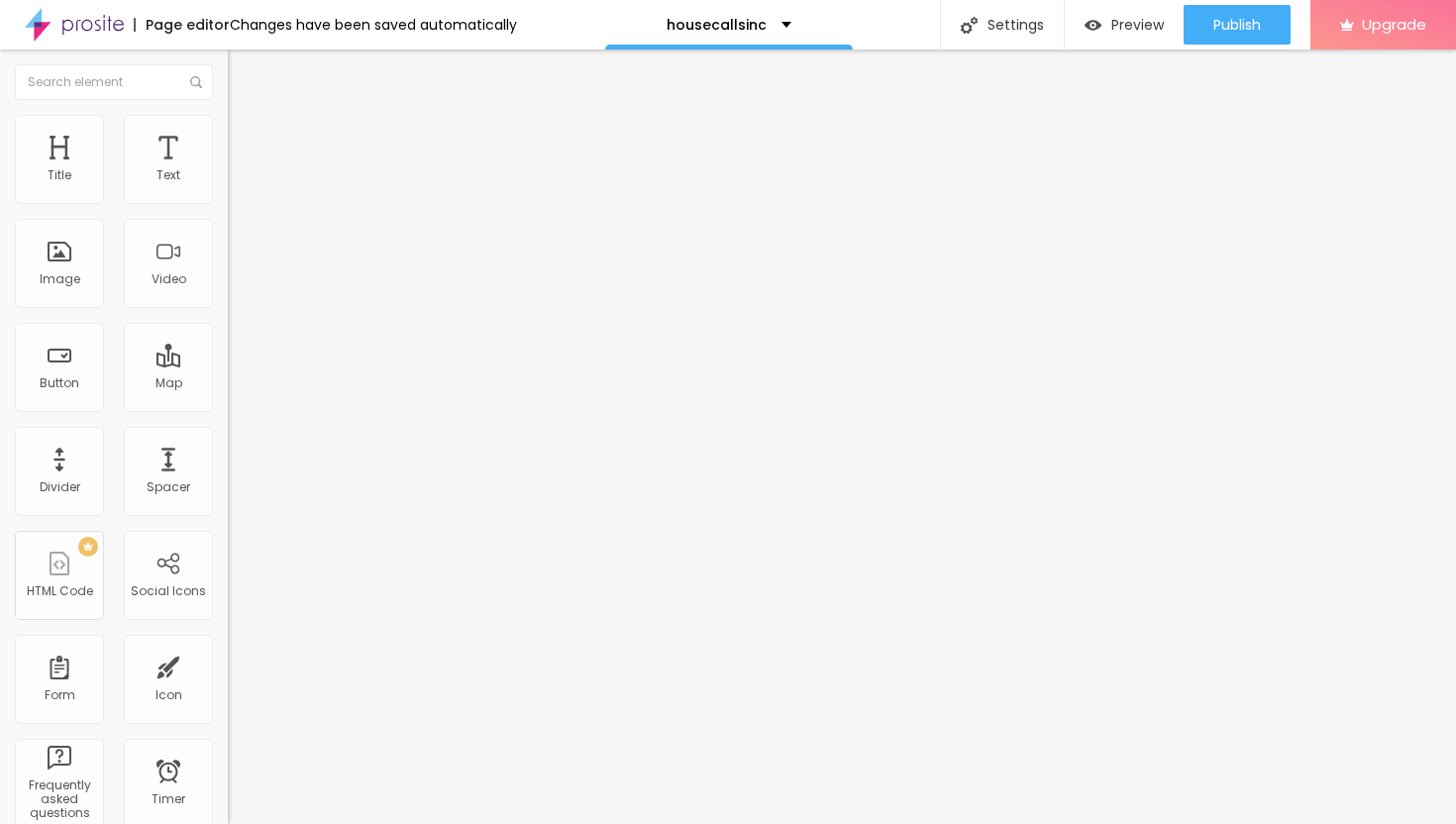
click at [246, 135] on span "Style" at bounding box center [260, 128] width 29 height 17
type input "25"
click at [228, 203] on input "range" at bounding box center [291, 195] width 128 height 16
drag, startPoint x: 88, startPoint y: 225, endPoint x: 4, endPoint y: 220, distance: 84.1
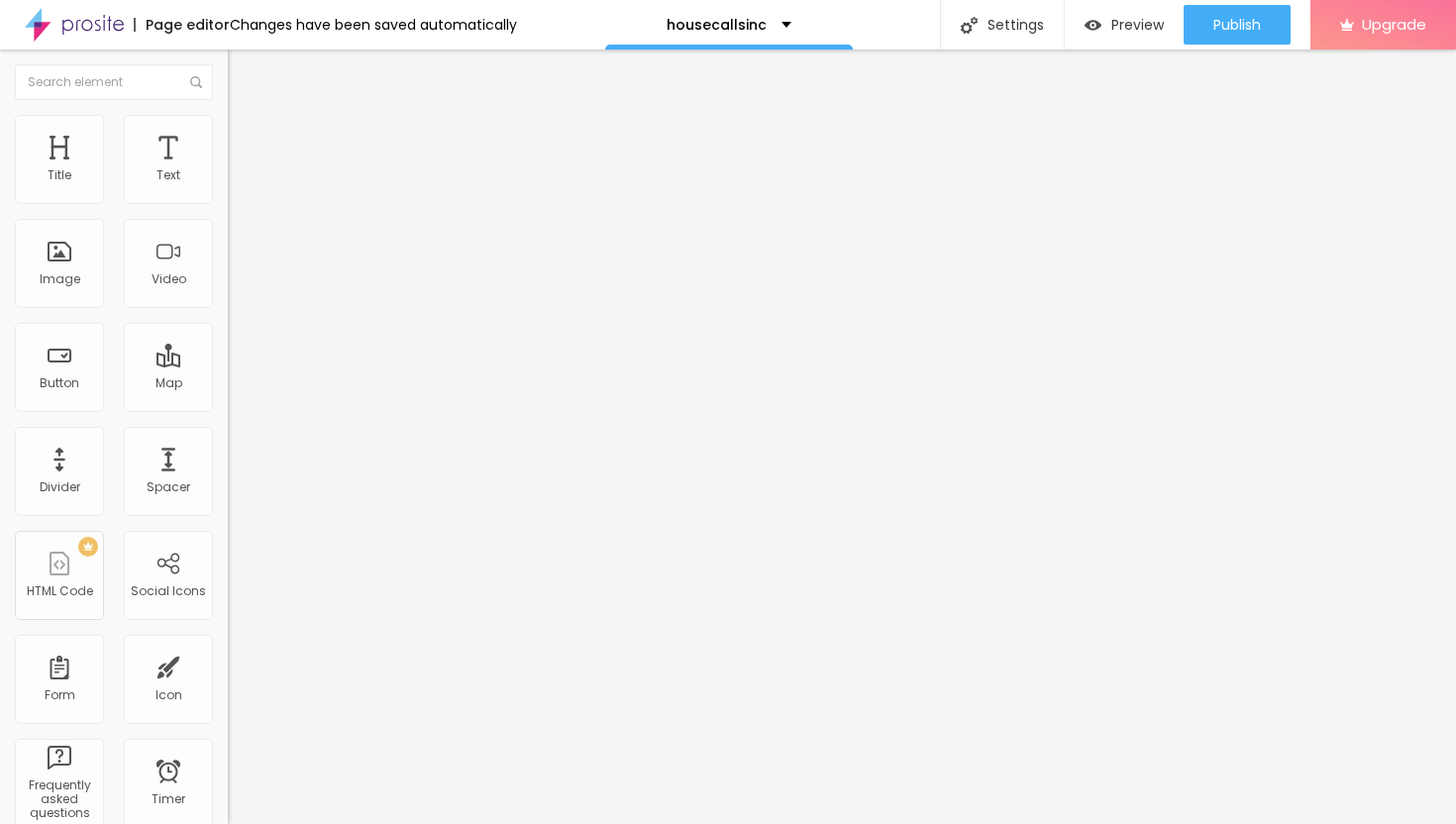
click at [228, 222] on div "Text Click me Align Size Default Small Default Big Link URL https:// Open in ne…" at bounding box center [342, 298] width 228 height 289
paste input "→ VIEW DOCUMENT HERE"
type input "→ VIEW DOCUMENT HERE"
drag, startPoint x: 85, startPoint y: 408, endPoint x: 0, endPoint y: 405, distance: 85.1
click at [228, 405] on div "Text → VIEW DOCUMENT HERE Align Size Default Small Default Big Link URL https:/…" at bounding box center [342, 298] width 228 height 289
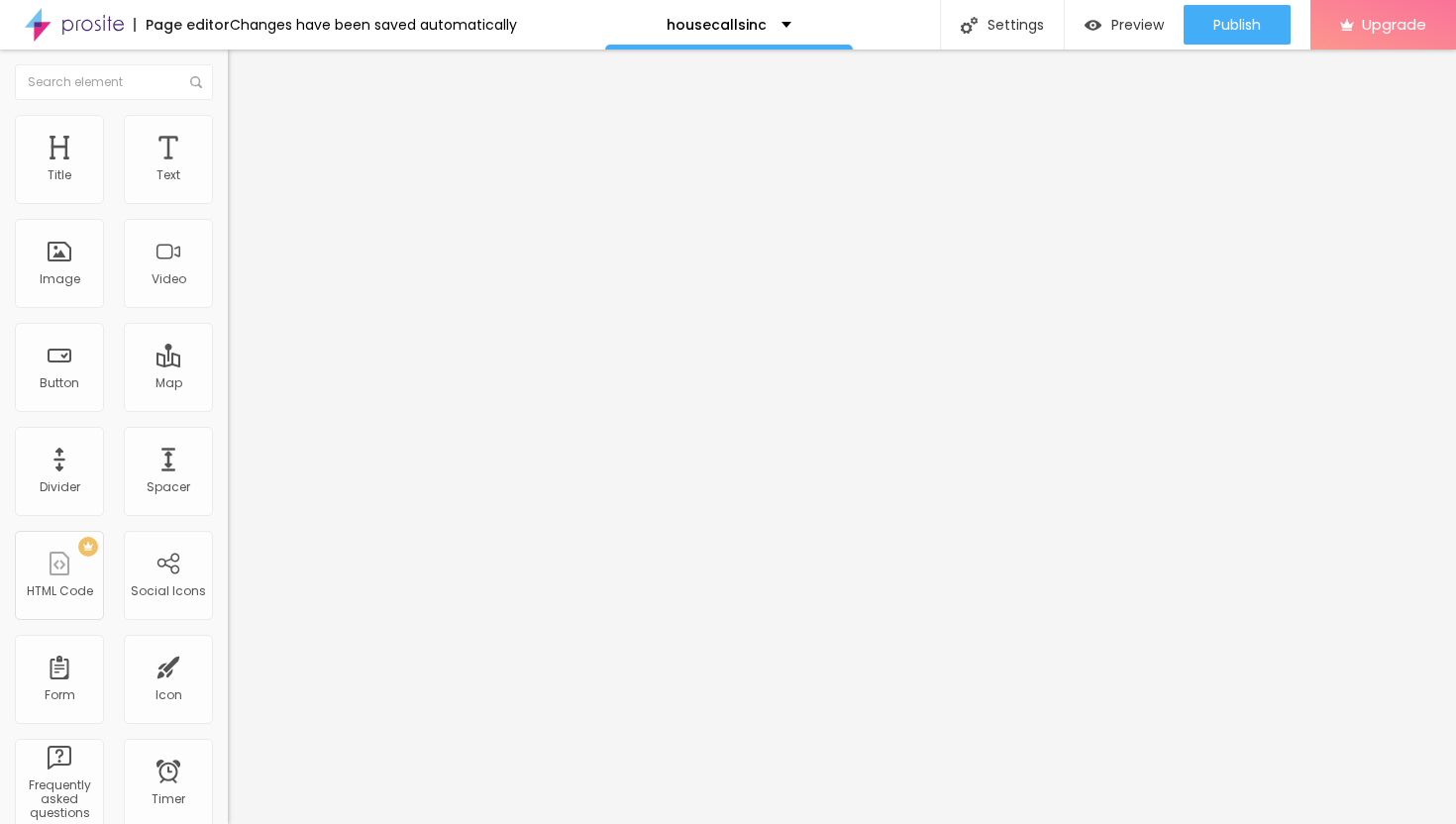
paste input "[URL][DOMAIN_NAME]"
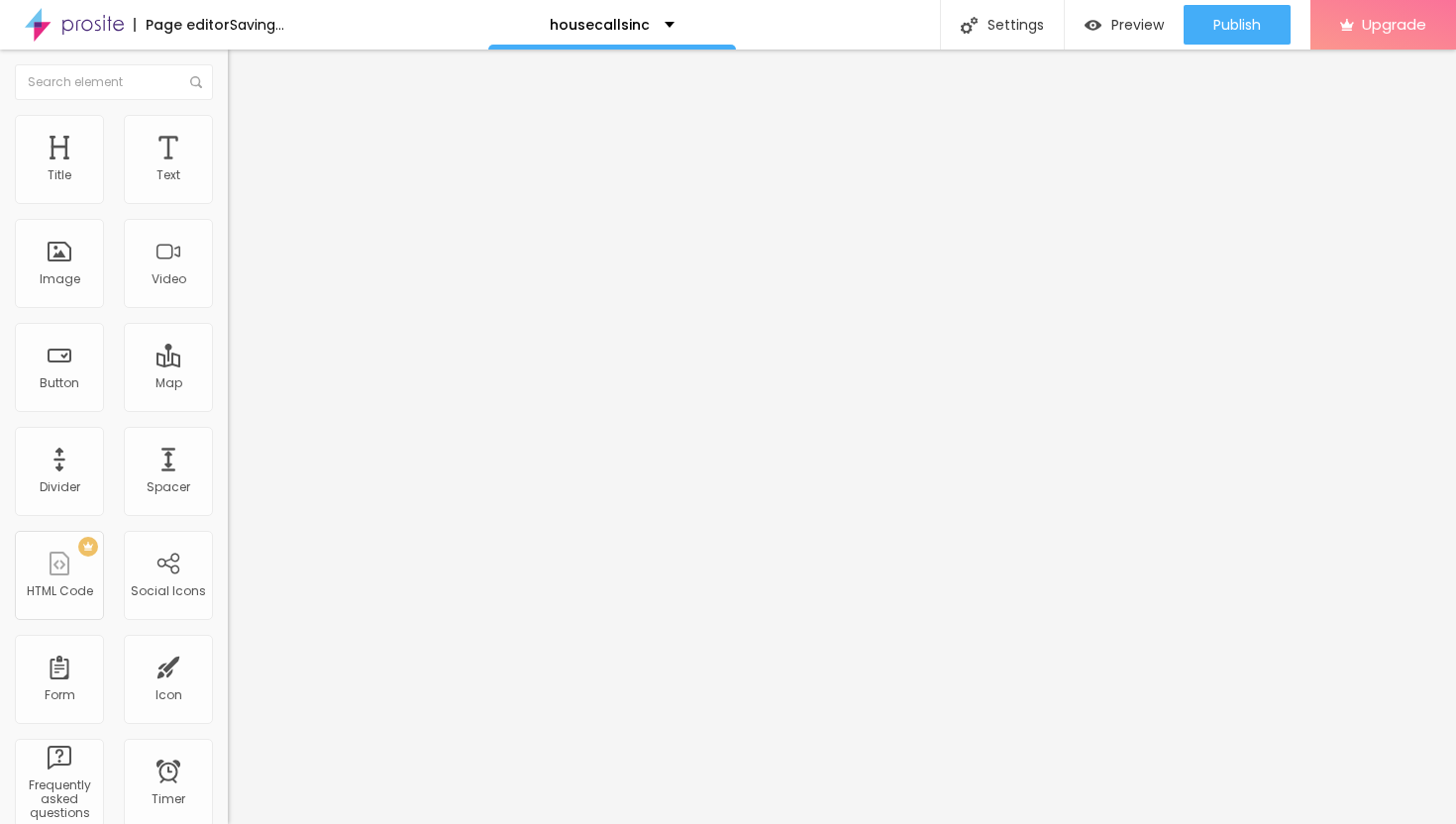
type input "[URL][DOMAIN_NAME]"
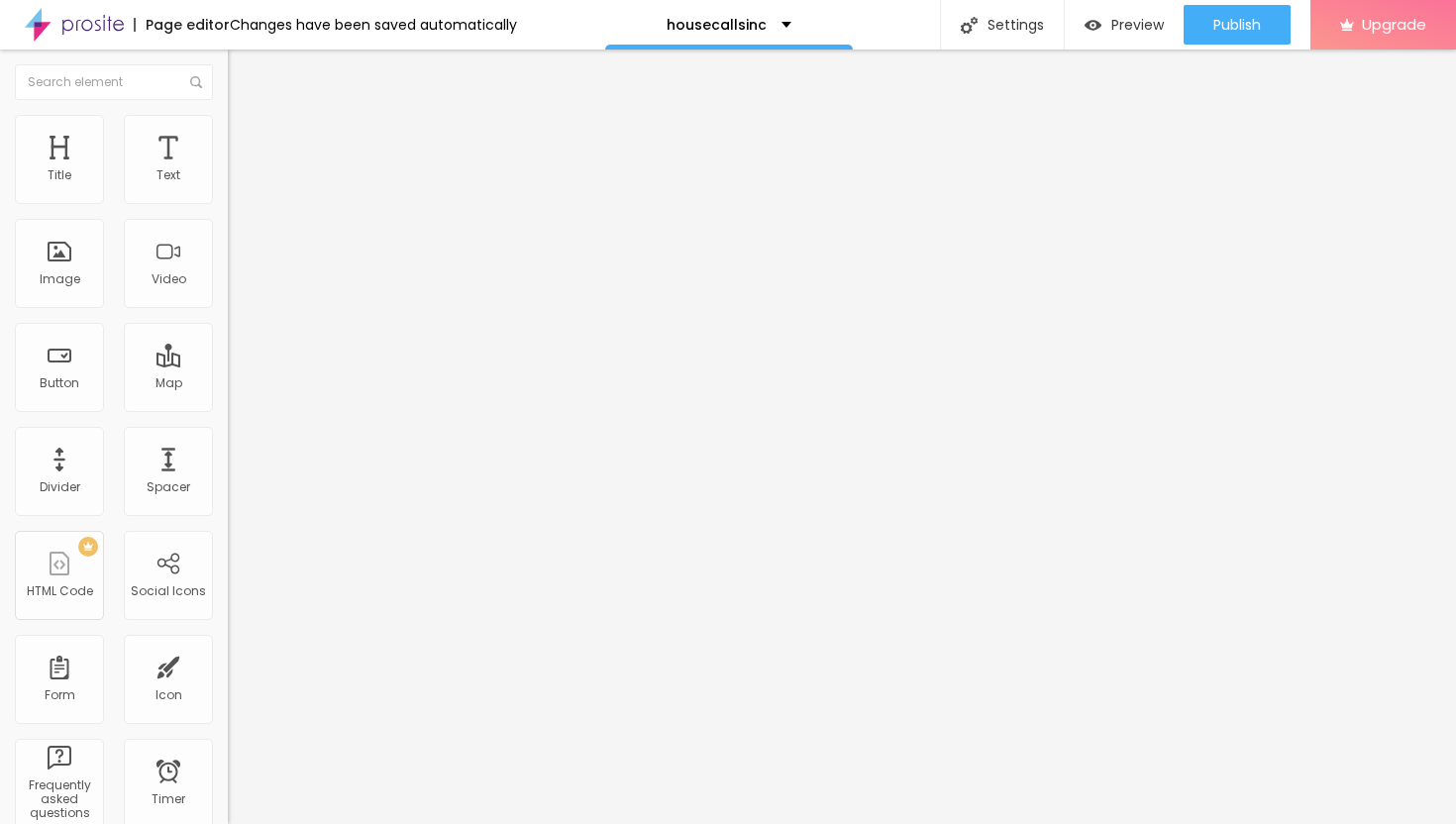
click at [228, 433] on div at bounding box center [342, 433] width 228 height 0
click at [1256, 31] on span "Publish" at bounding box center [1237, 25] width 48 height 16
